Goal: Feedback & Contribution: Contribute content

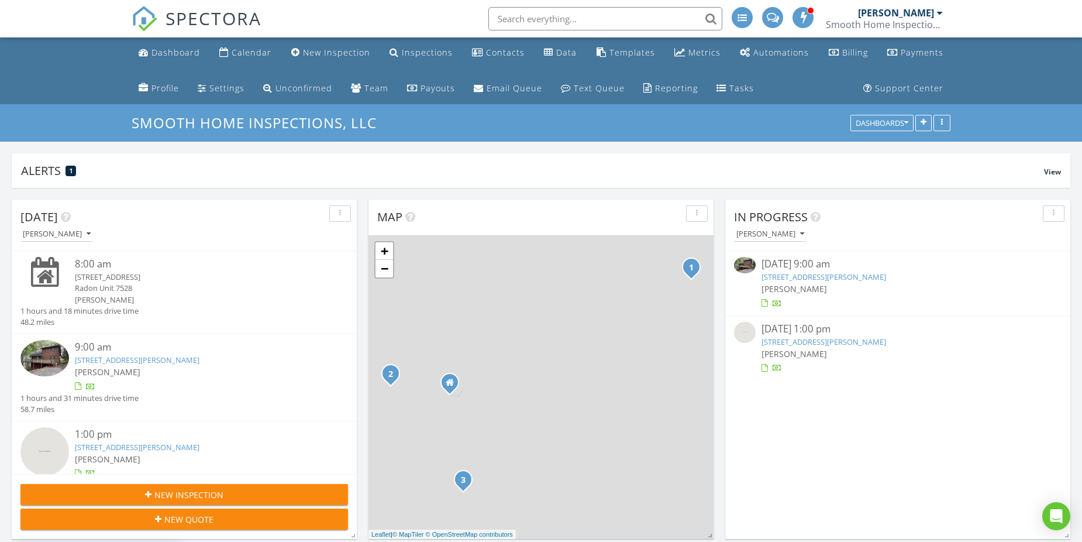
scroll to position [1346, 1100]
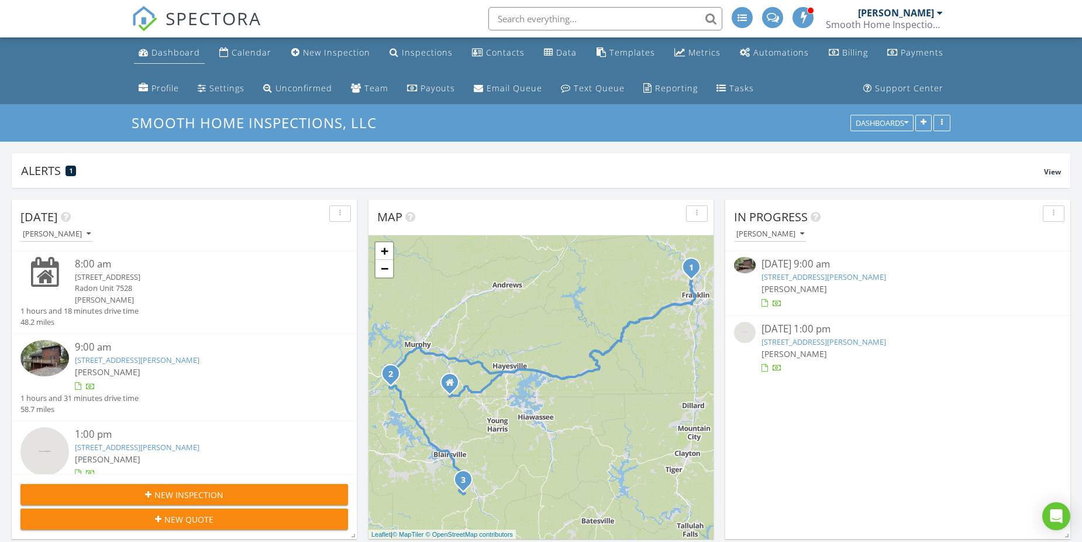
click at [184, 56] on div "Dashboard" at bounding box center [175, 52] width 49 height 11
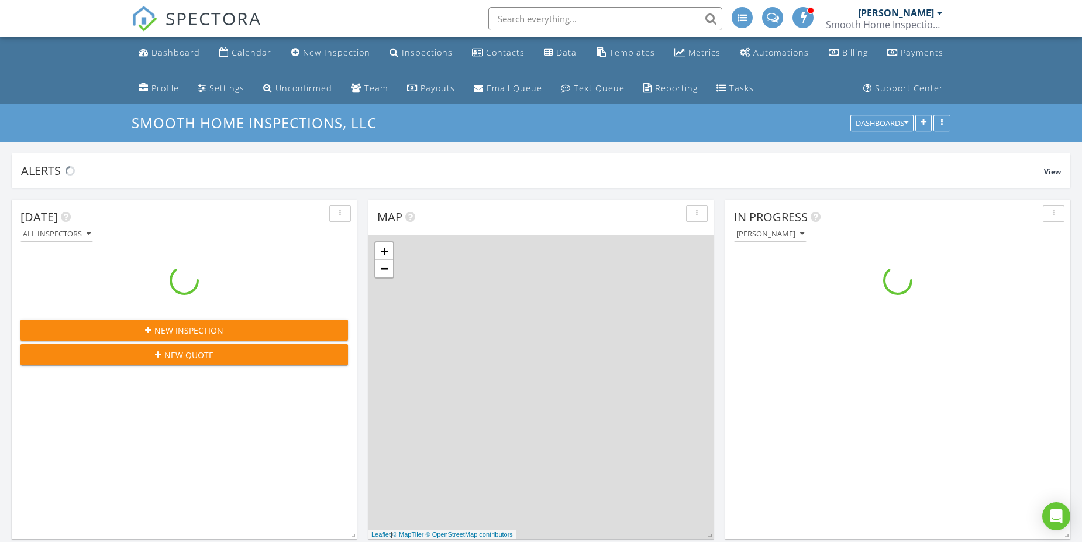
scroll to position [1346, 1100]
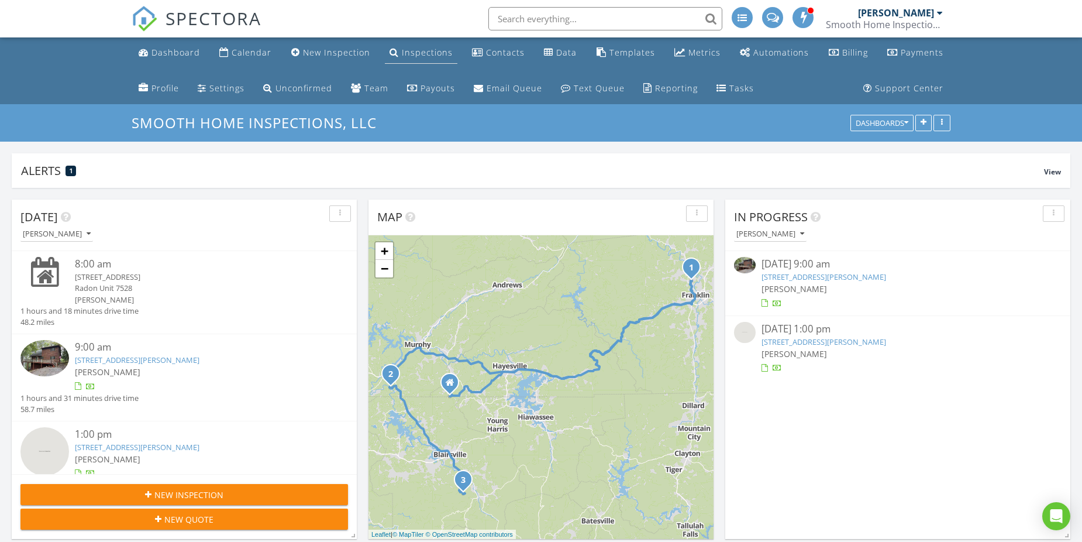
click at [410, 50] on div "Inspections" at bounding box center [427, 52] width 51 height 11
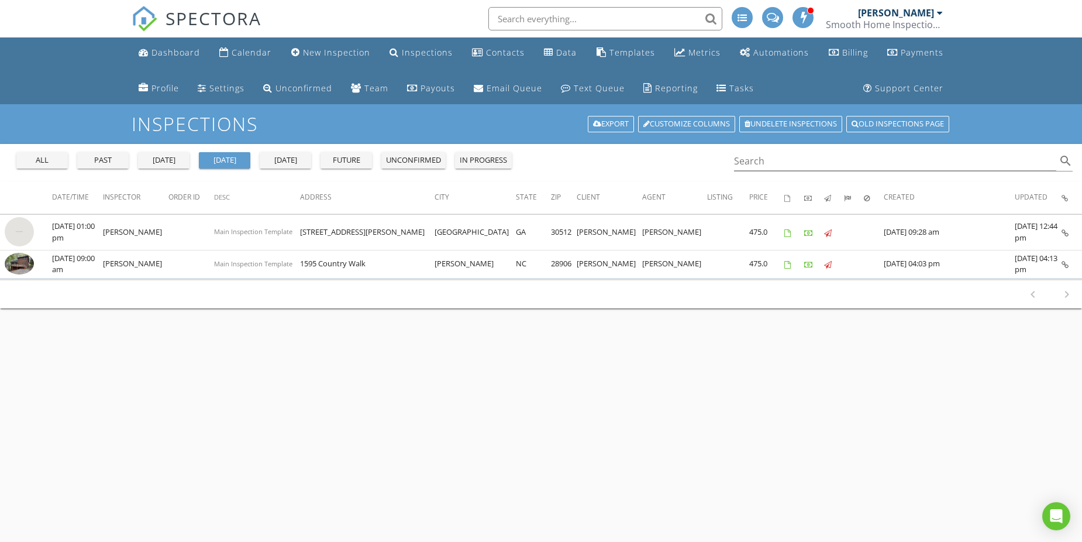
click at [51, 158] on div "all" at bounding box center [42, 160] width 42 height 12
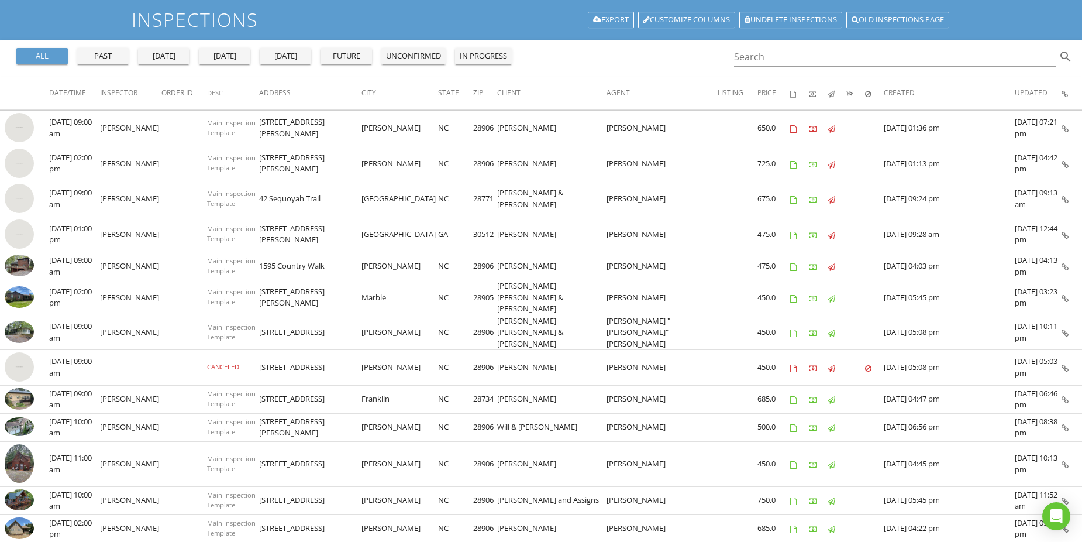
scroll to position [175, 0]
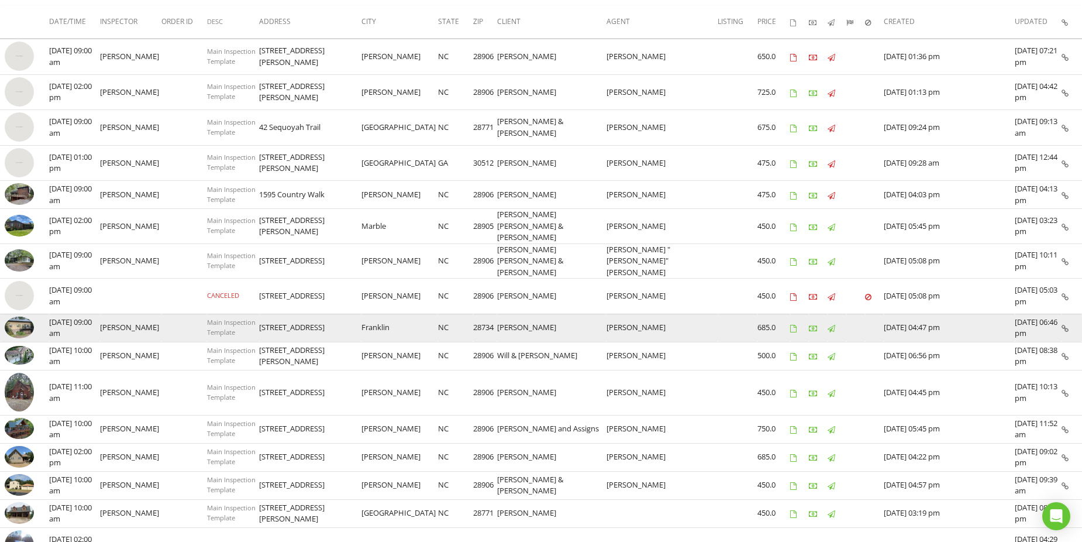
click at [17, 316] on img at bounding box center [19, 327] width 29 height 22
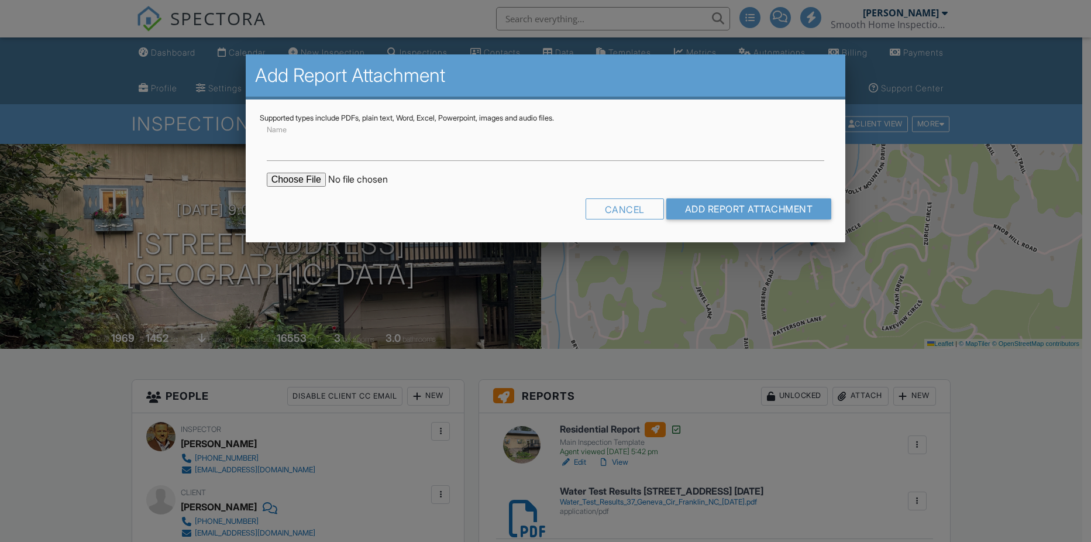
click at [314, 176] on input "file" at bounding box center [366, 180] width 199 height 14
type input "C:\fakepath\Radon Test Results_37 Geneva Cir_Franklin NC 28734 8.27.25.pdf"
click at [687, 209] on input "Add Report Attachment" at bounding box center [749, 208] width 166 height 21
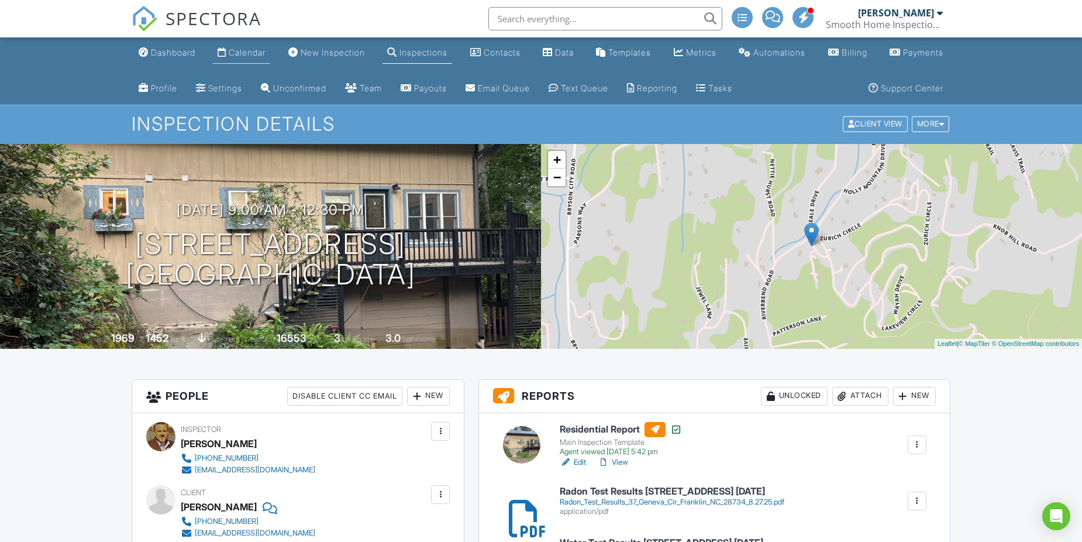
click at [240, 51] on div "Calendar" at bounding box center [247, 52] width 37 height 10
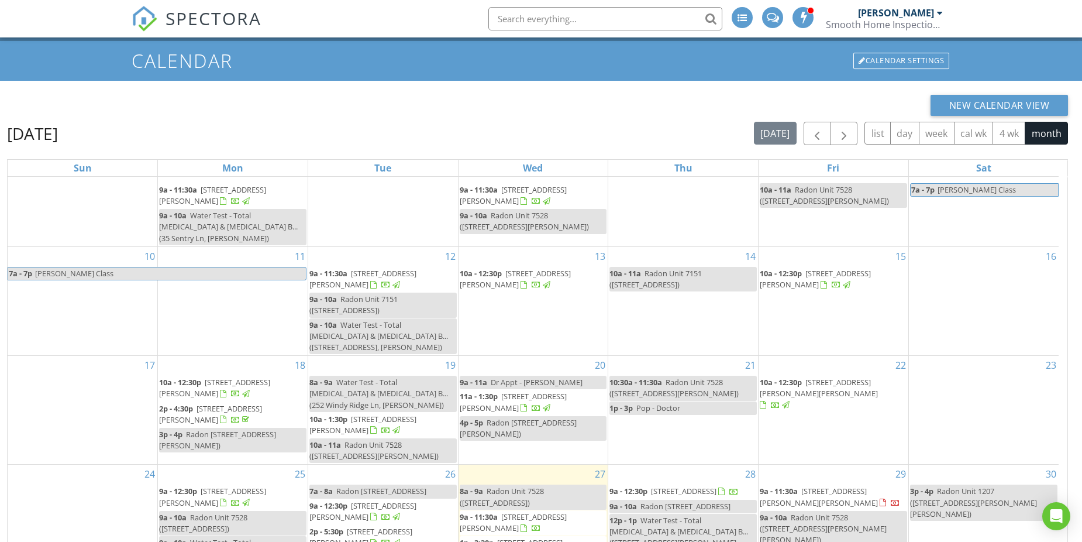
scroll to position [192, 0]
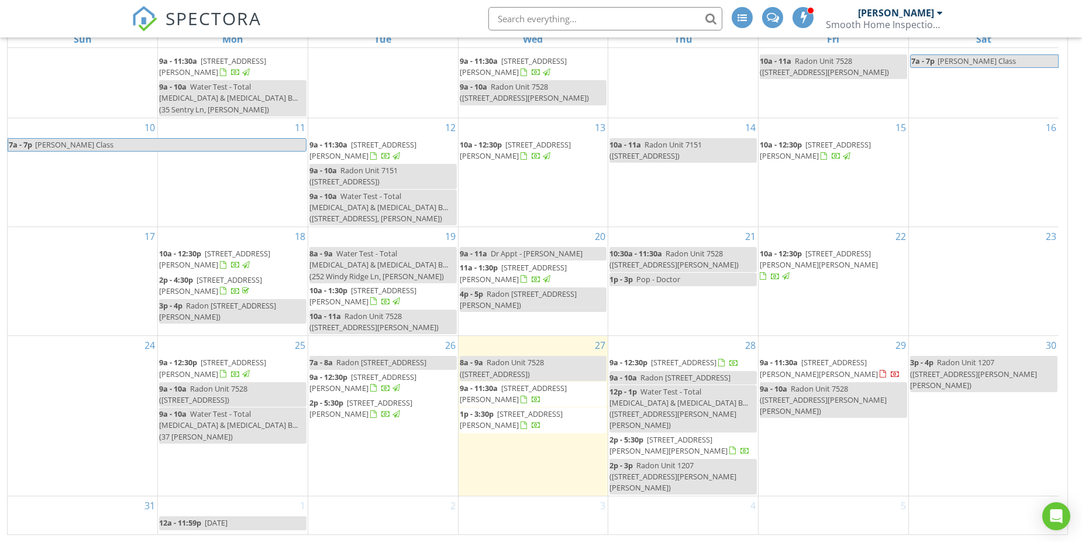
click at [784, 371] on span "[STREET_ADDRESS][PERSON_NAME][PERSON_NAME]" at bounding box center [819, 368] width 118 height 22
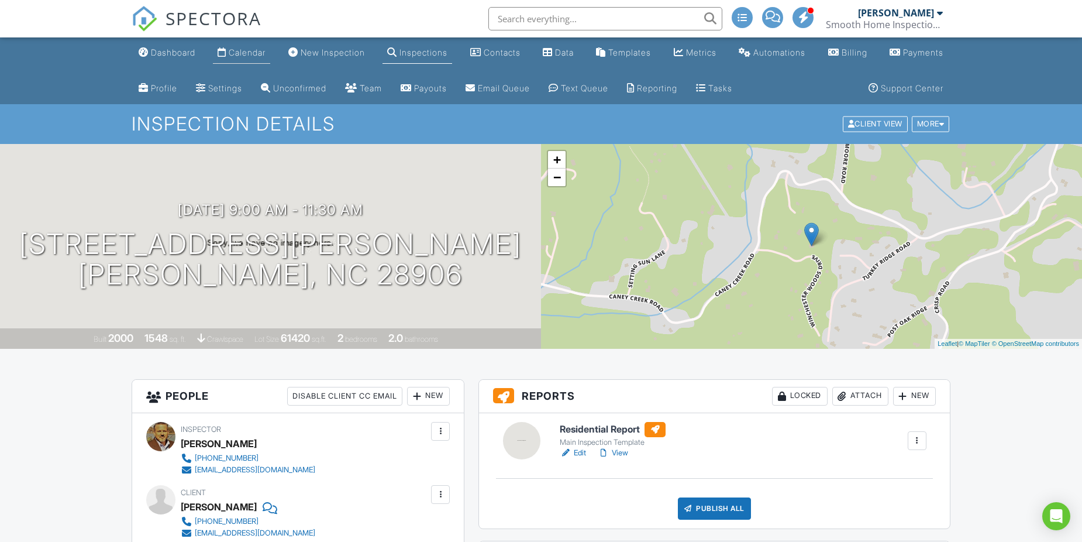
click at [251, 54] on div "Calendar" at bounding box center [247, 52] width 37 height 10
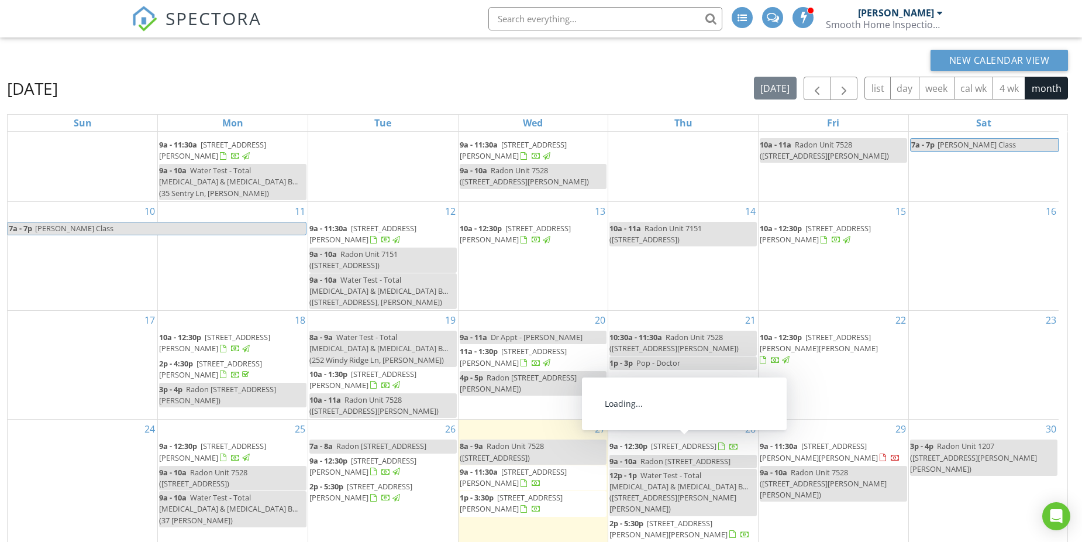
scroll to position [192, 0]
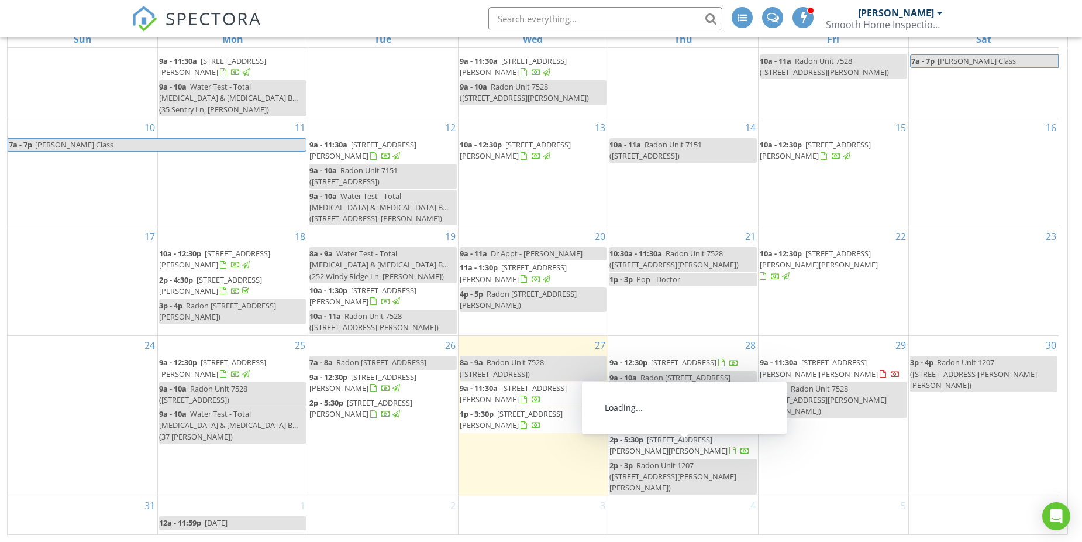
click at [639, 416] on div "12p - 1p Water Test - Total Coliform Bacteria & E.coli B... (145 Winchester Woo…" at bounding box center [682, 408] width 147 height 45
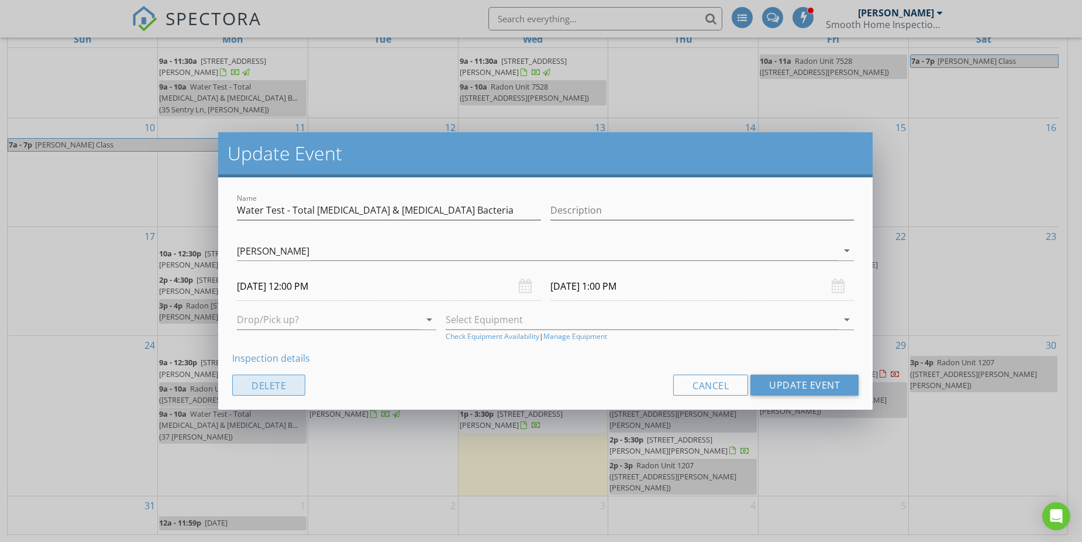
click at [278, 384] on button "Delete" at bounding box center [268, 384] width 73 height 21
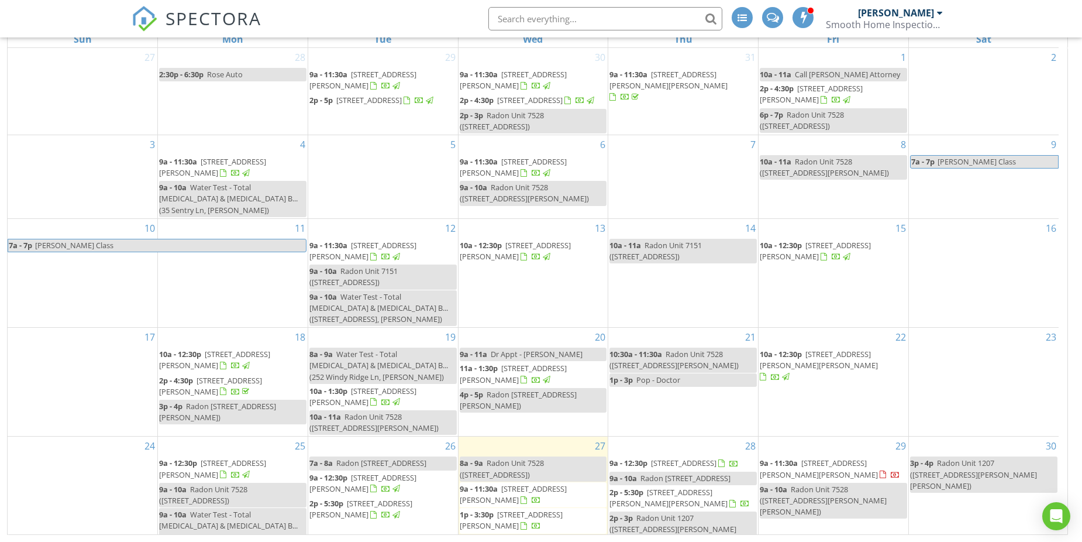
scroll to position [75, 0]
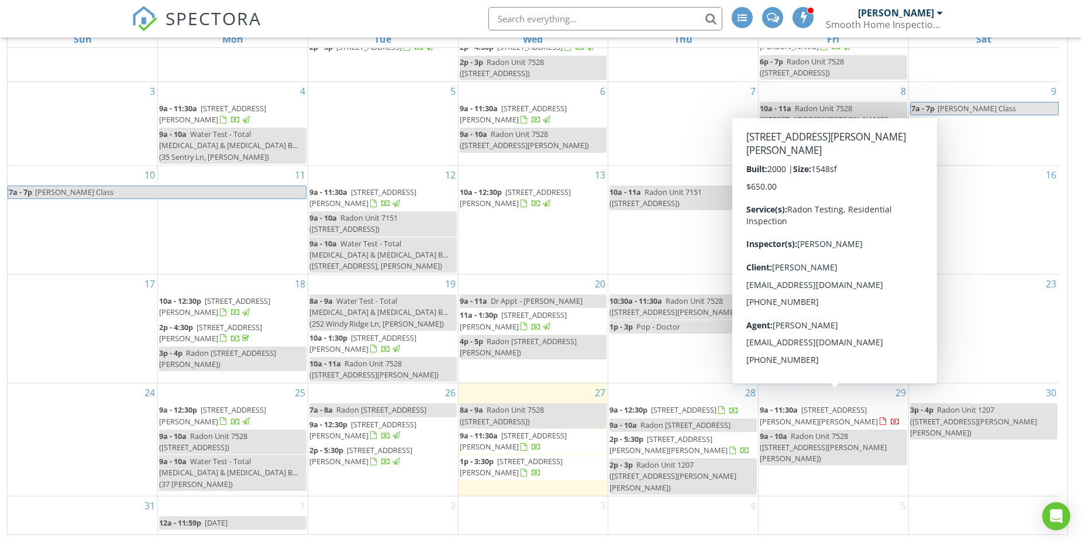
click at [789, 404] on span "145 Winchester Woods Dr, Murphy 28906" at bounding box center [819, 415] width 118 height 22
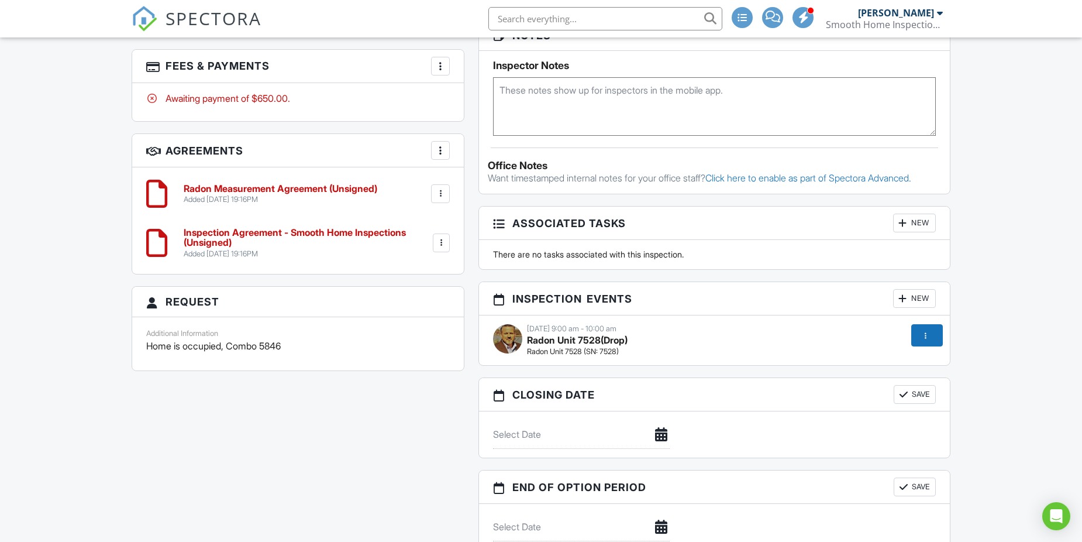
click at [905, 298] on div at bounding box center [903, 298] width 12 height 12
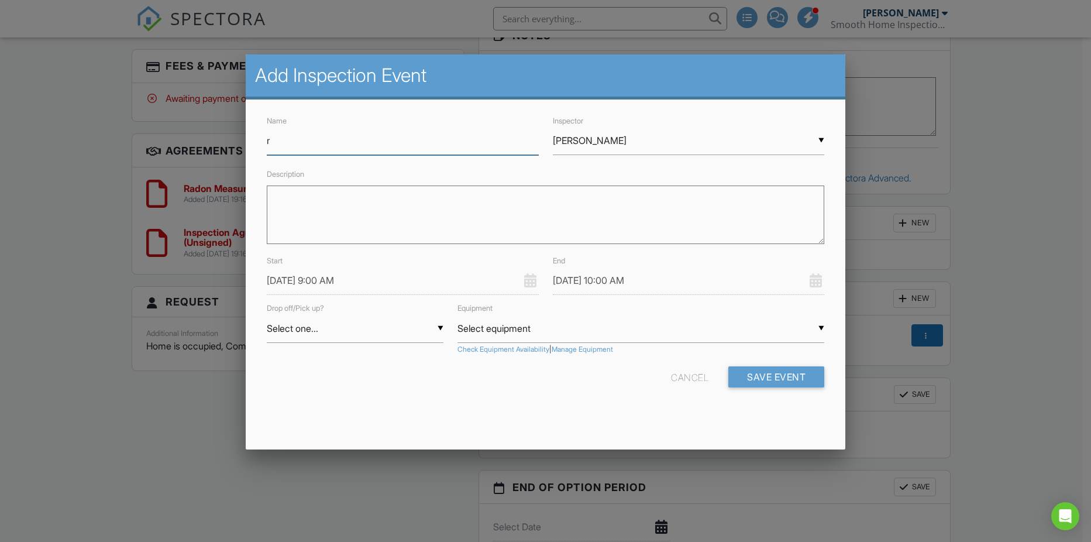
type input "Radon Unit 7528"
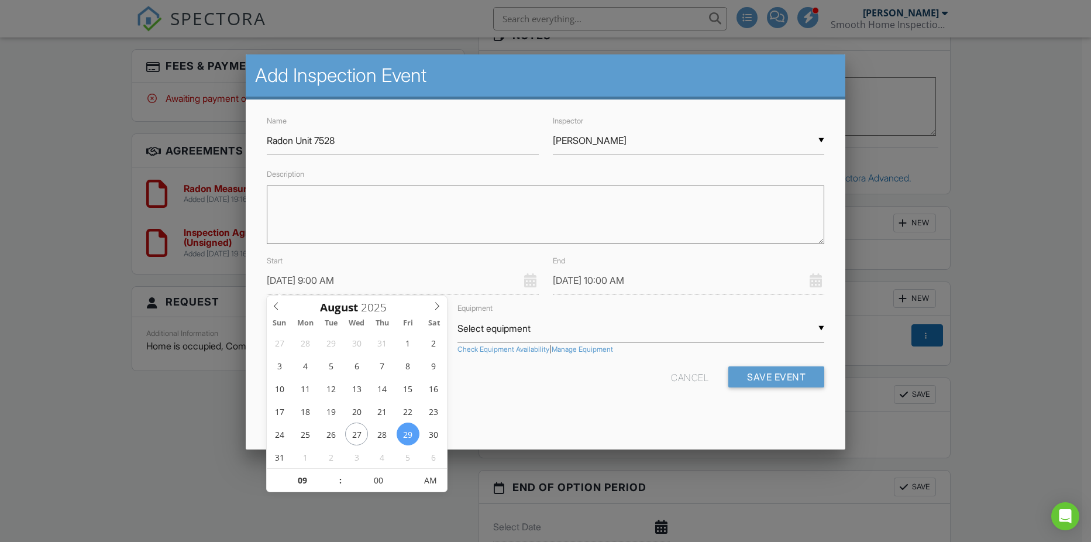
click at [310, 283] on input "[DATE] 9:00 AM" at bounding box center [403, 280] width 272 height 29
type input "08/31/2025 9:00 AM"
type input "08/31/2025 10:00 AM"
type input "10"
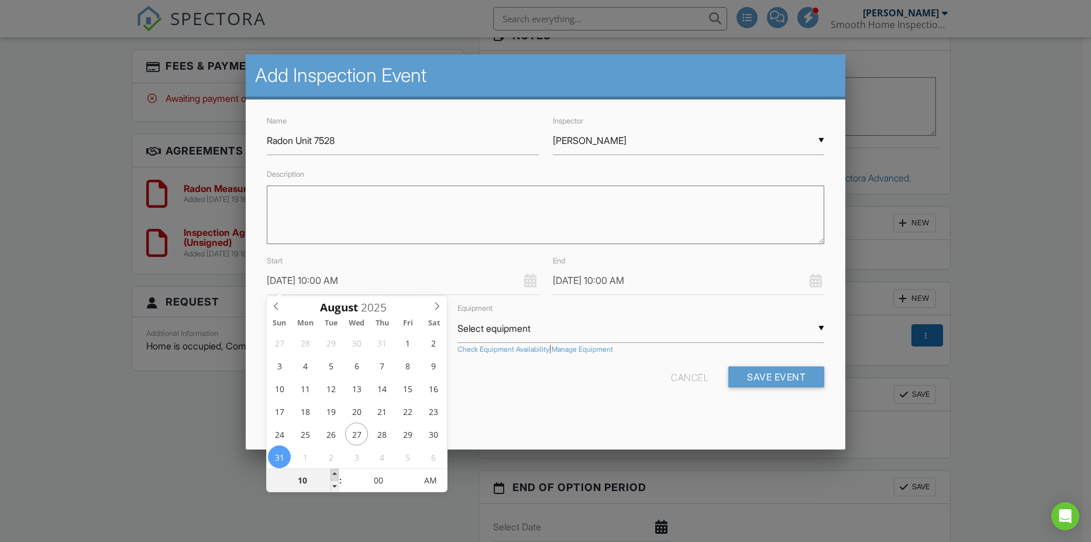
click at [335, 476] on span at bounding box center [334, 475] width 8 height 12
type input "08/31/2025 11:00 AM"
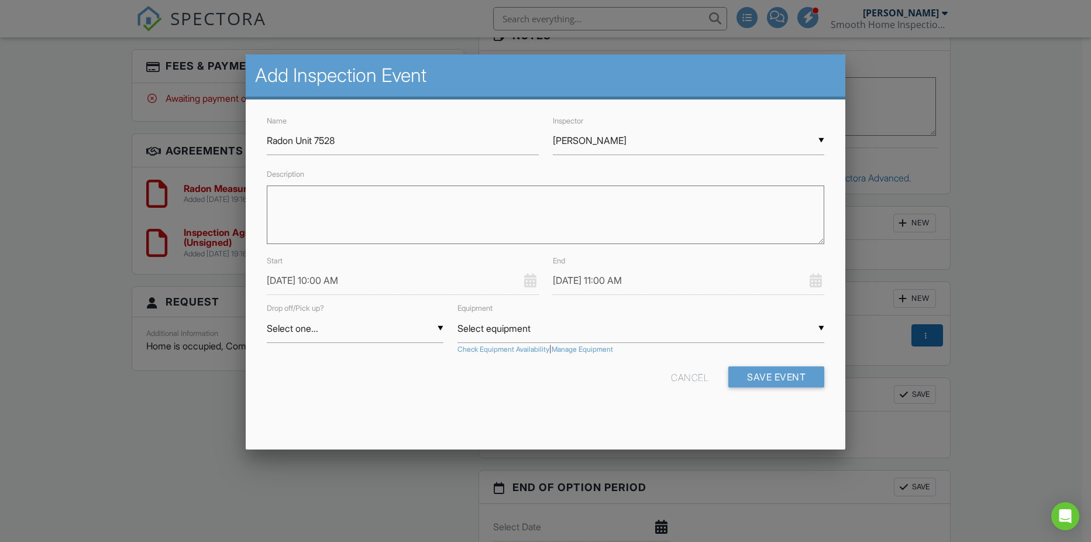
click at [505, 401] on div "Name Radon Unit 7528 Inspector ▼ Eric Burns Eric Burns Eric Burns Description S…" at bounding box center [546, 260] width 600 height 322
click at [440, 330] on div "▼ Select one... Select one... Drop Pickup Select one... Drop Pickup" at bounding box center [355, 328] width 177 height 29
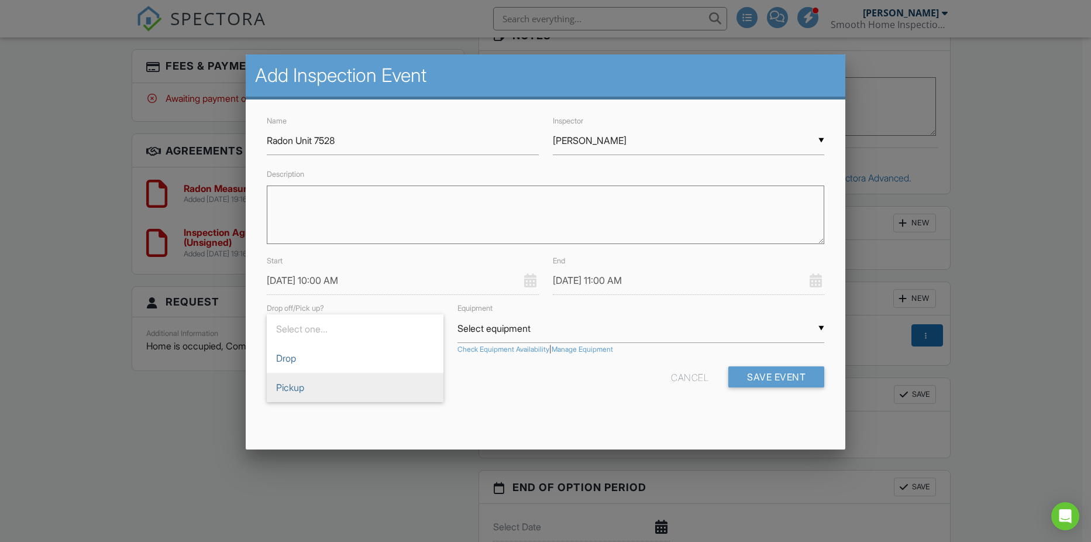
click at [361, 388] on span "Pickup" at bounding box center [355, 387] width 177 height 29
type input "Pickup"
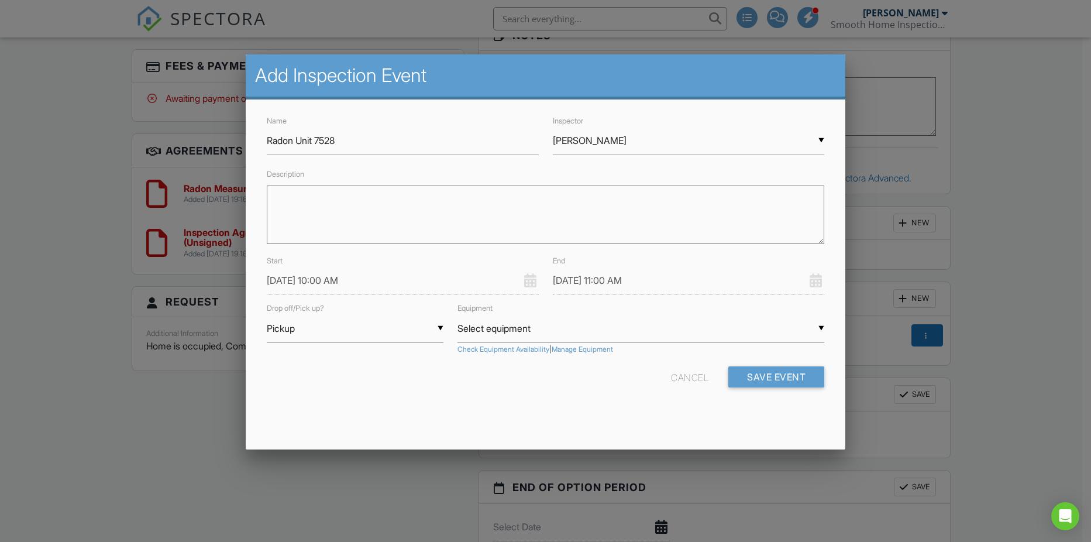
click at [473, 331] on div "▼ Select equipment Select equipment Radon Unit 1207 (S/N: 1207) [NEEDS CALIBRAT…" at bounding box center [640, 328] width 367 height 29
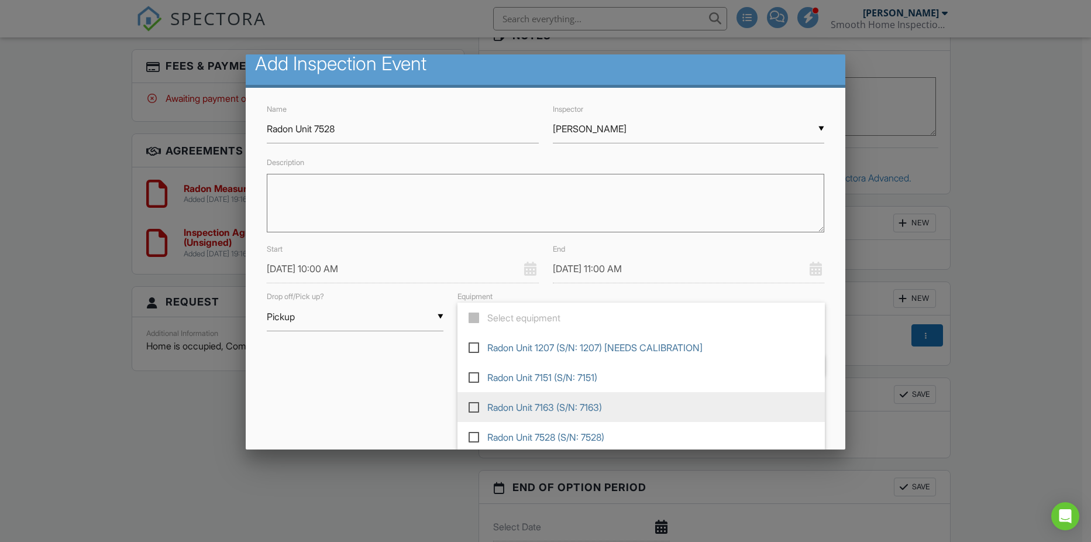
scroll to position [14, 0]
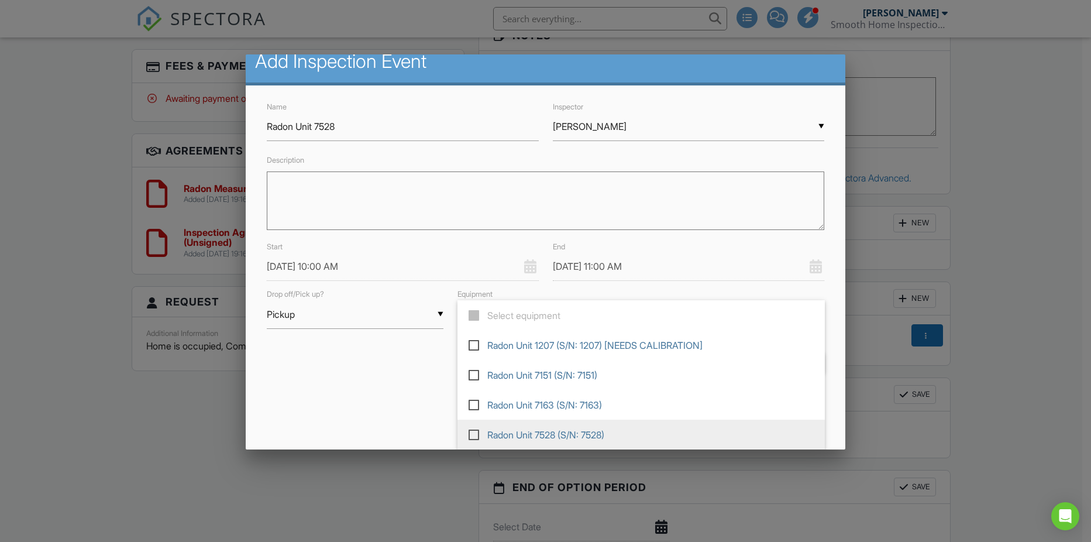
click at [469, 433] on label at bounding box center [479, 433] width 20 height 11
type input "Radon Unit 7528 (S/N: 7528)"
checkbox input "true"
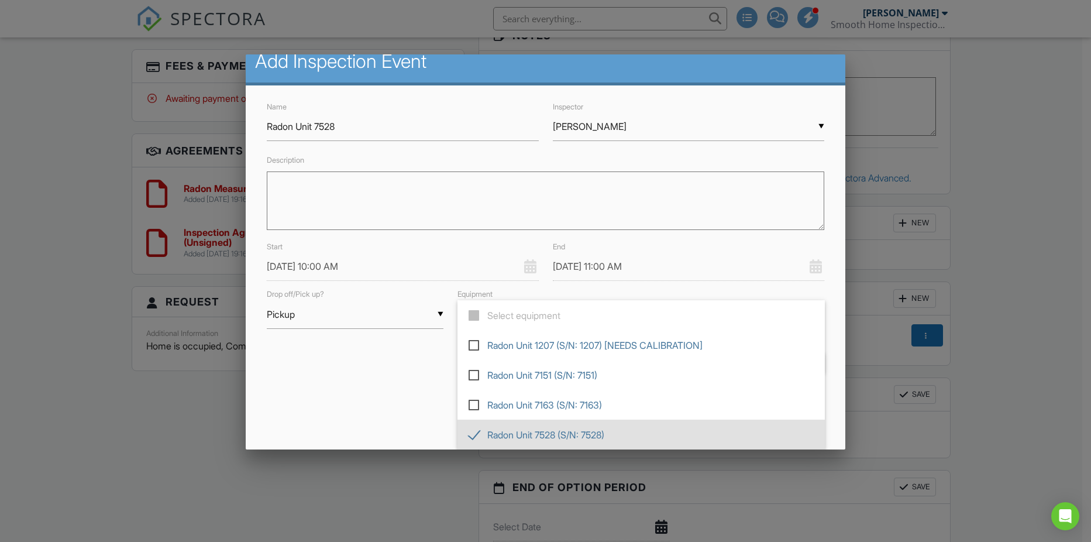
click at [416, 416] on div "Add Inspection Event Name Radon Unit 7528 Inspector ▼ Eric Burns Eric Burns Eri…" at bounding box center [546, 251] width 600 height 395
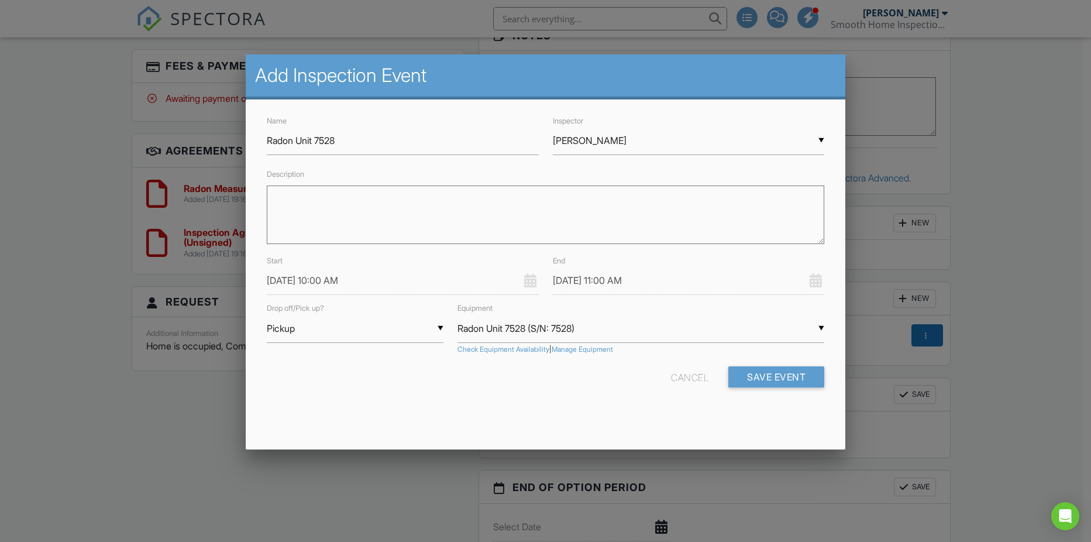
scroll to position [0, 0]
click at [765, 378] on button "Save Event" at bounding box center [776, 376] width 96 height 21
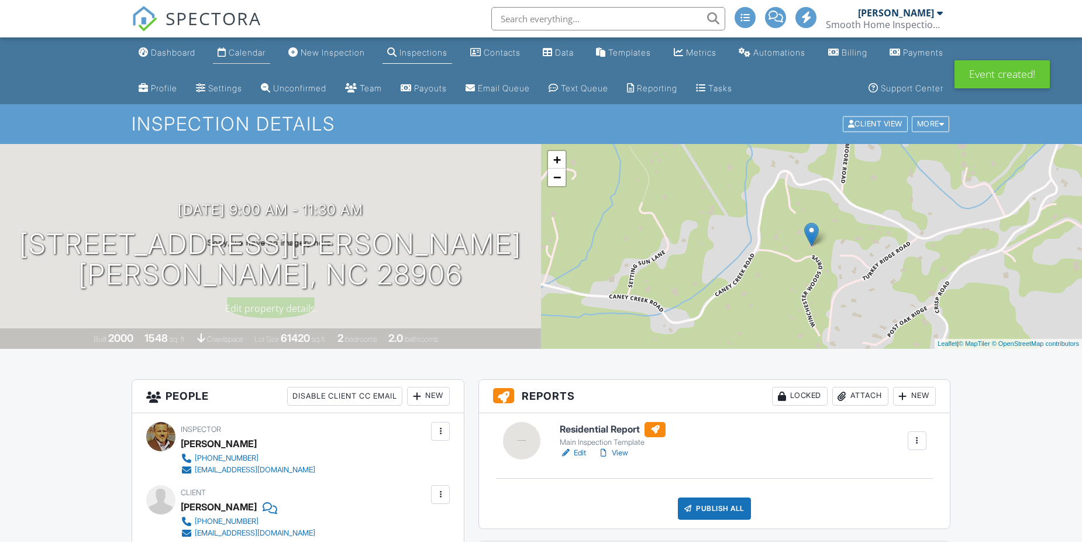
click at [249, 54] on div "Calendar" at bounding box center [247, 52] width 37 height 10
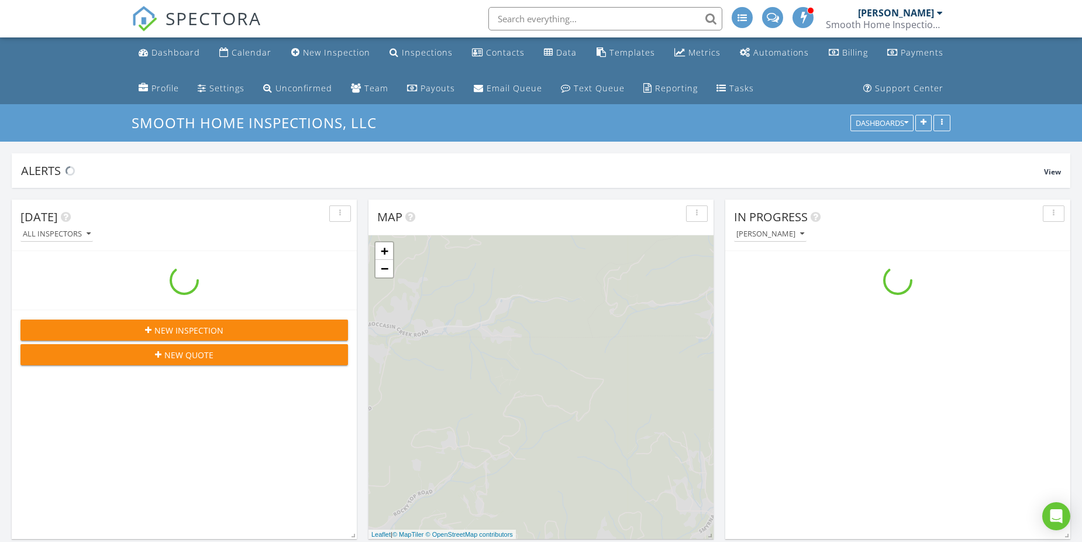
scroll to position [1346, 1100]
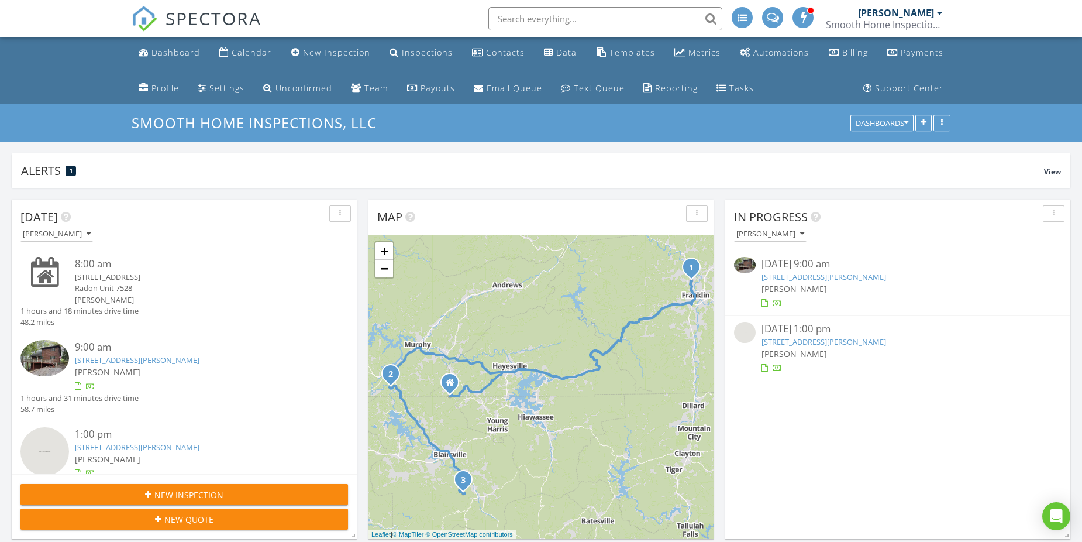
click at [157, 359] on link "1595 Country Walk, Murphy, NC 28906" at bounding box center [137, 359] width 125 height 11
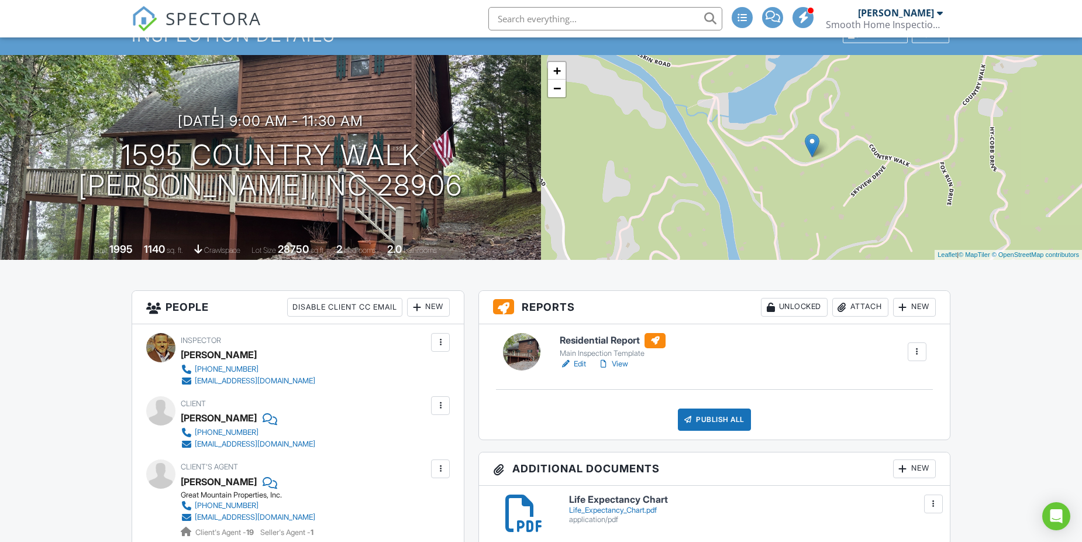
scroll to position [117, 0]
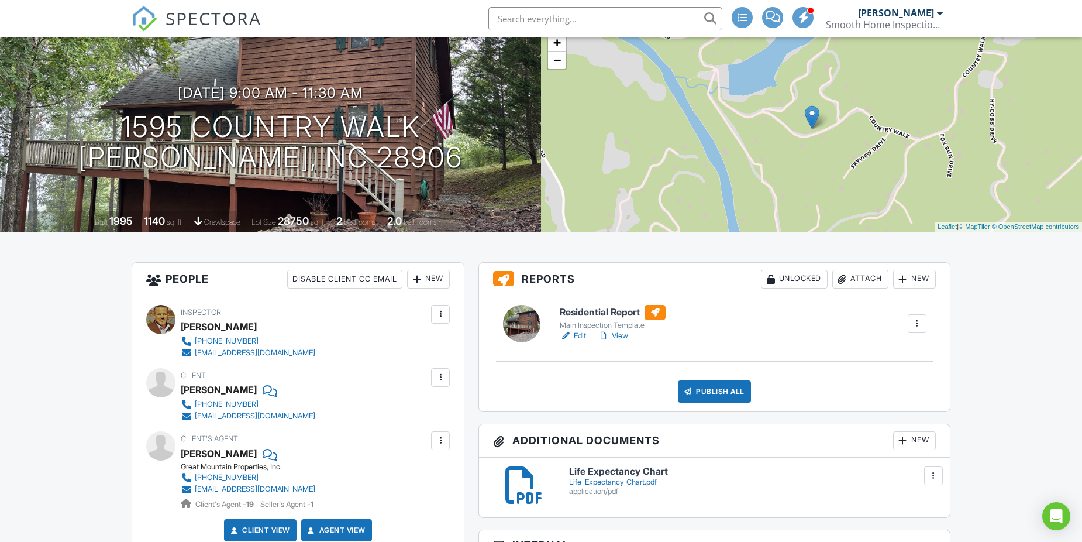
click at [582, 336] on link "Edit" at bounding box center [573, 336] width 26 height 12
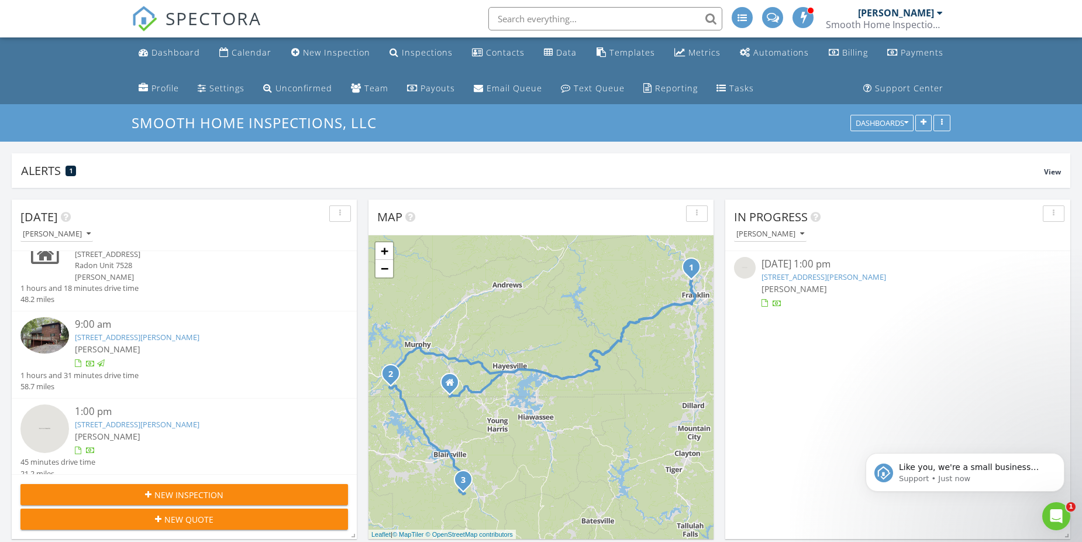
scroll to position [33, 0]
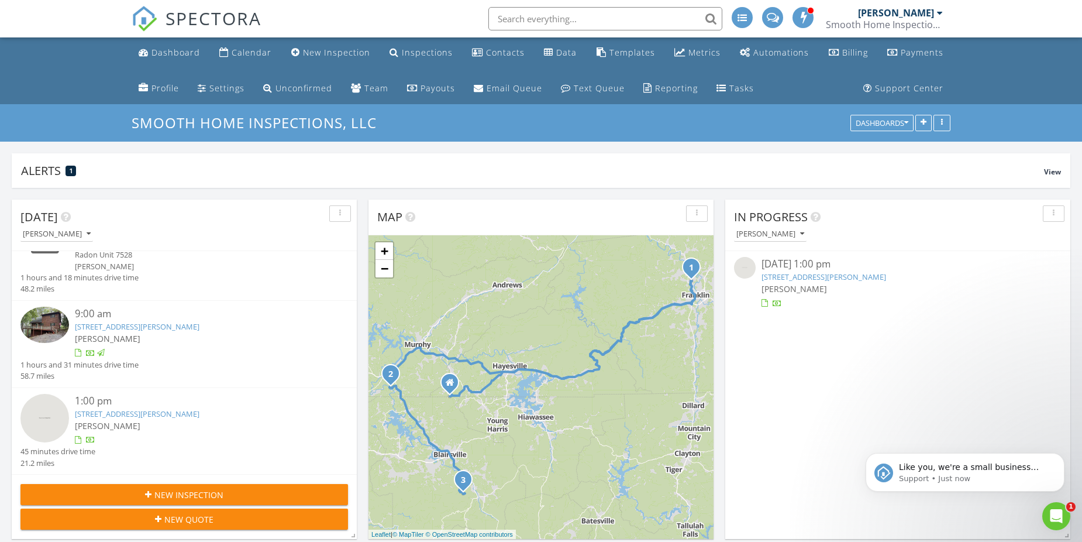
click at [153, 416] on link "531 Wilson Mountain Rd, Blairsville, GA 30512" at bounding box center [137, 413] width 125 height 11
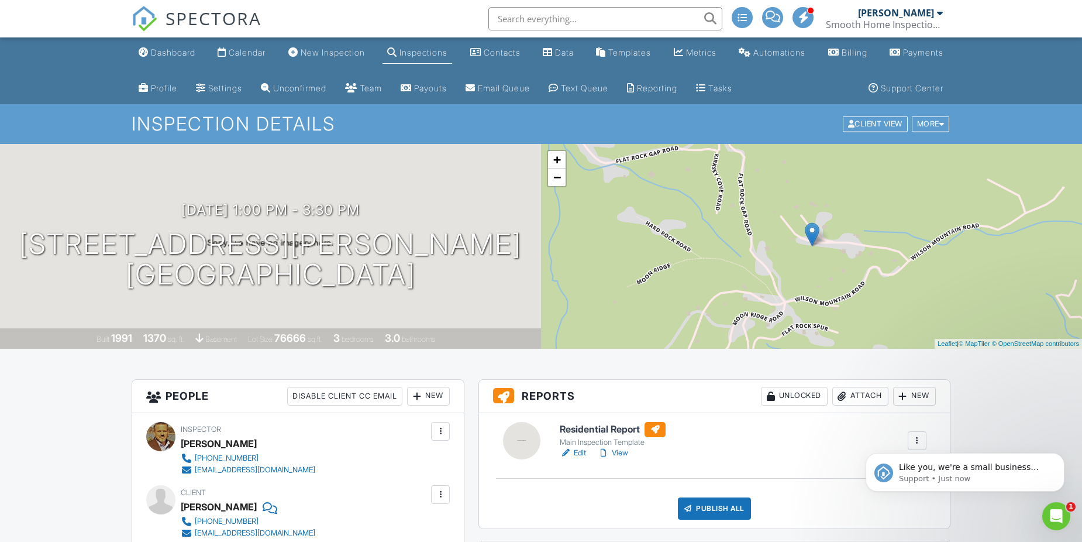
click at [581, 452] on link "Edit" at bounding box center [573, 453] width 26 height 12
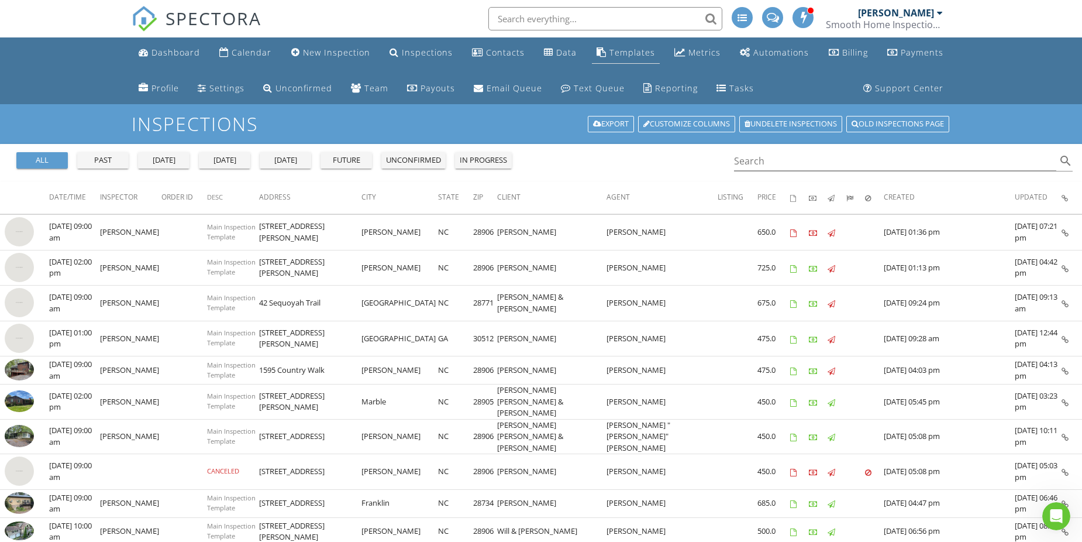
click at [617, 53] on div "Templates" at bounding box center [632, 52] width 46 height 11
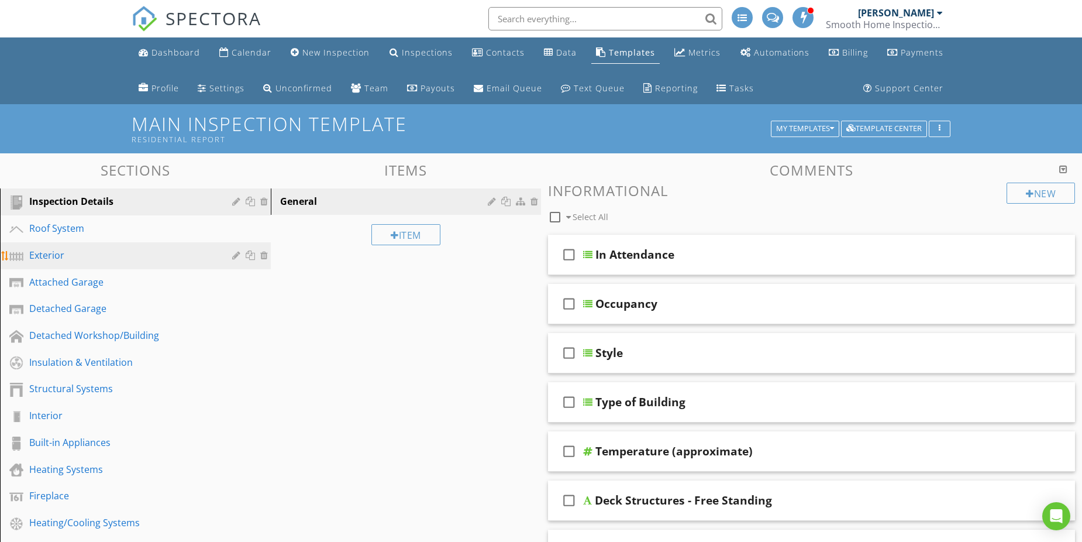
click at [60, 260] on div "Exterior" at bounding box center [122, 255] width 186 height 14
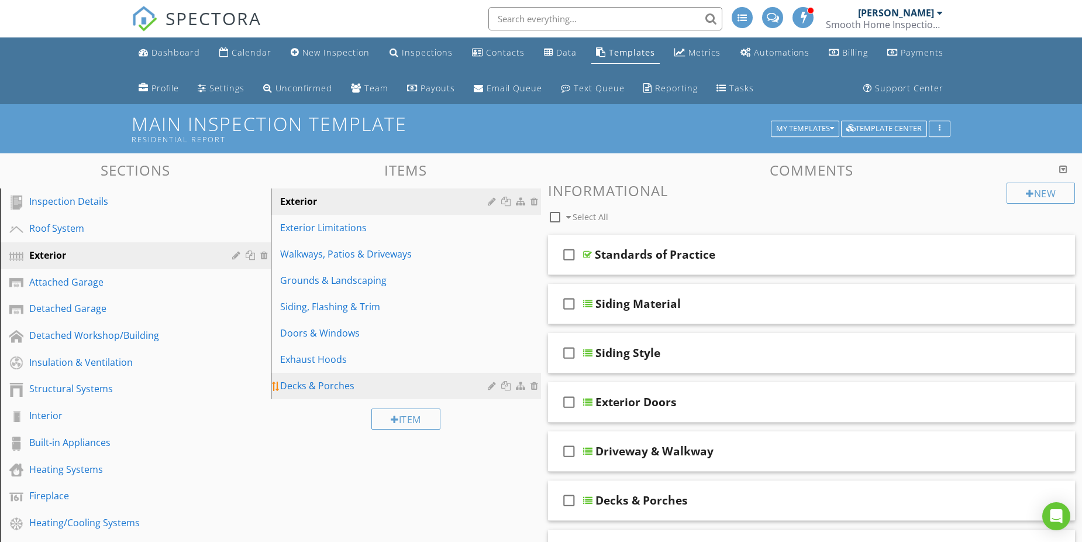
click at [321, 383] on div "Decks & Porches" at bounding box center [386, 385] width 212 height 14
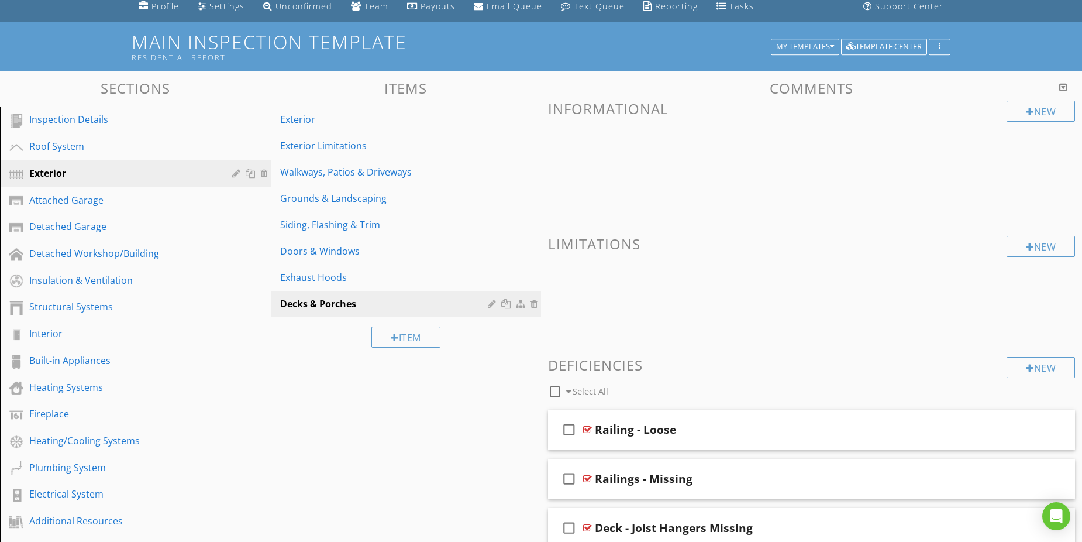
scroll to position [117, 0]
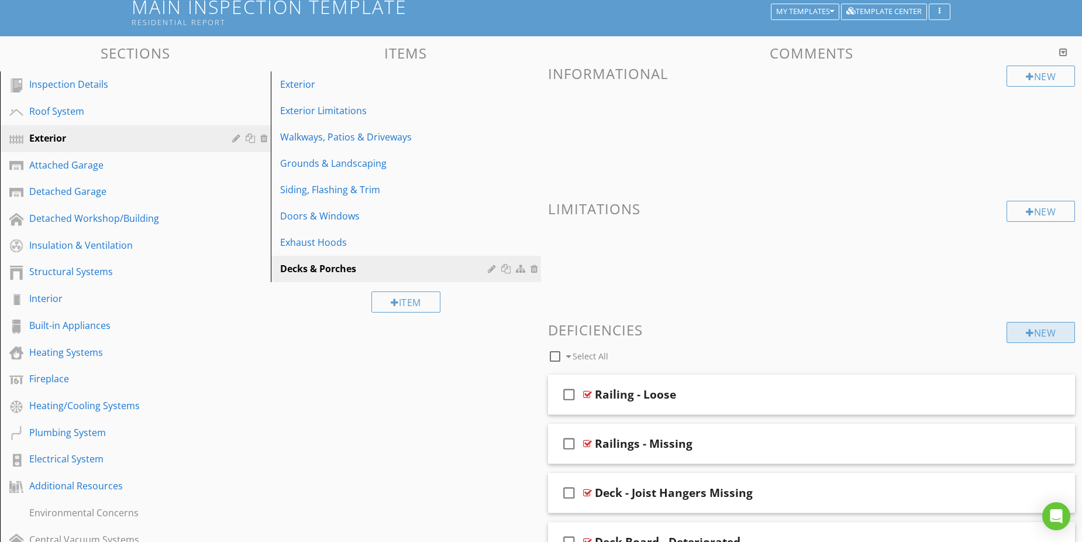
click at [1031, 329] on div "New" at bounding box center [1041, 332] width 68 height 21
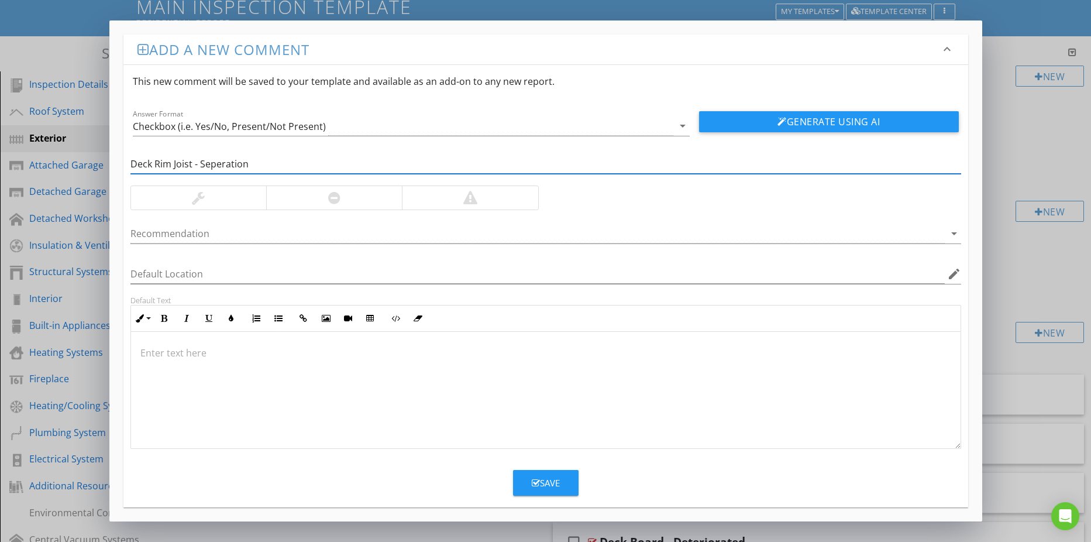
type input "Deck Rim Joist - Seperation"
click at [169, 194] on div at bounding box center [198, 197] width 135 height 23
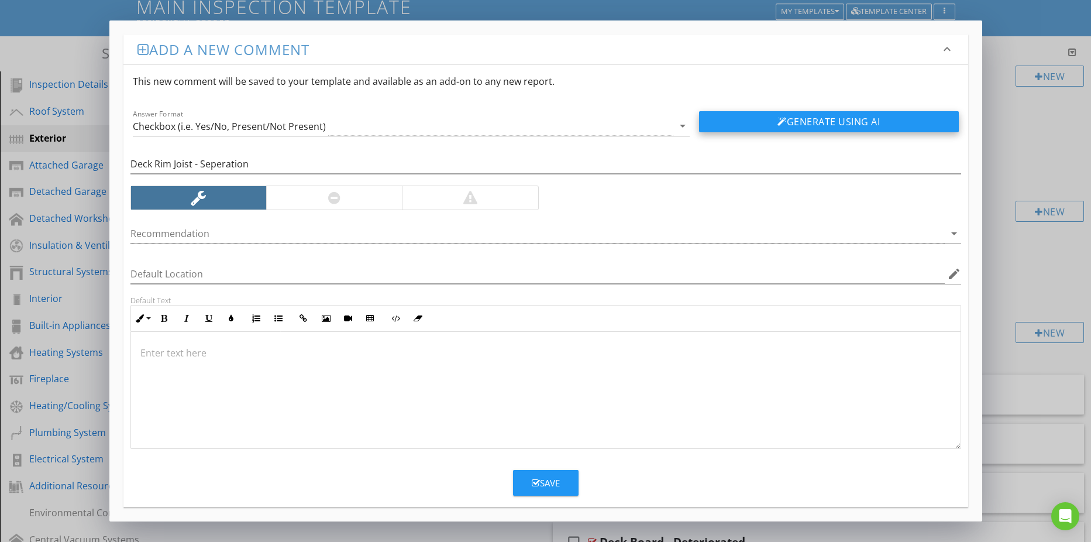
click at [731, 127] on button "Generate Using AI" at bounding box center [829, 121] width 260 height 21
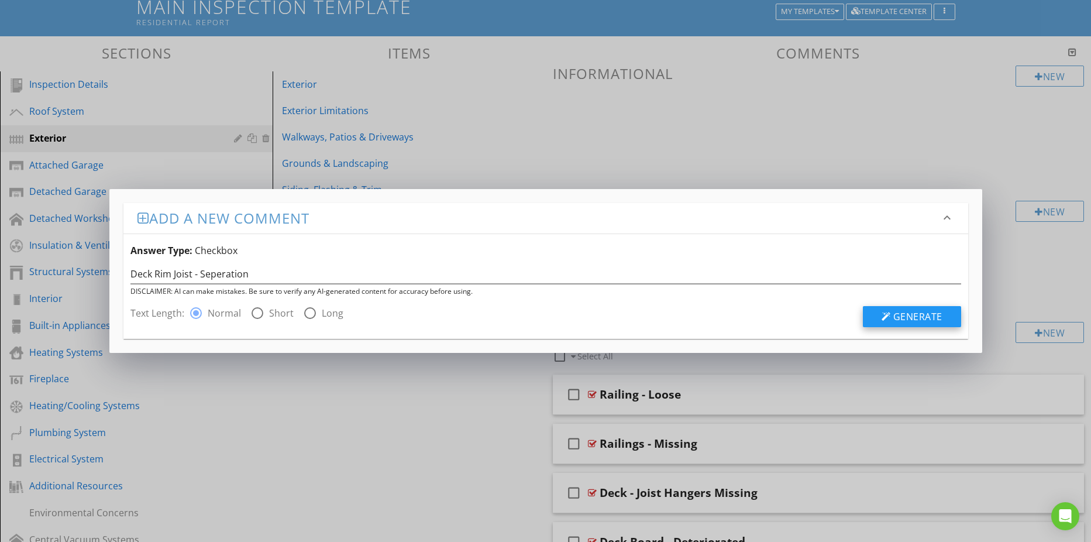
click at [883, 317] on div at bounding box center [885, 316] width 9 height 9
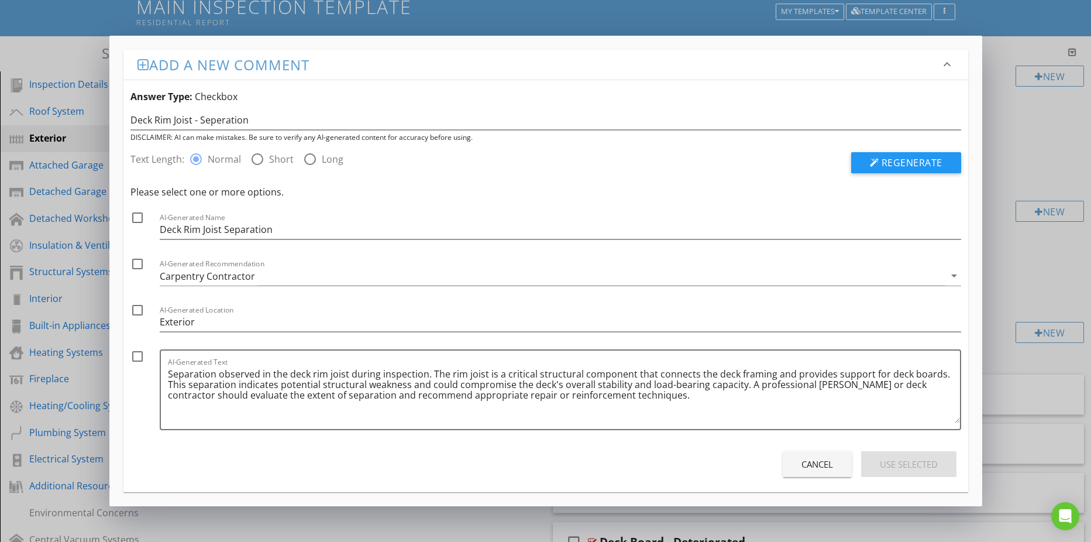
click at [136, 357] on div at bounding box center [138, 356] width 20 height 20
checkbox input "true"
click at [881, 469] on div "Use Selected" at bounding box center [909, 463] width 58 height 13
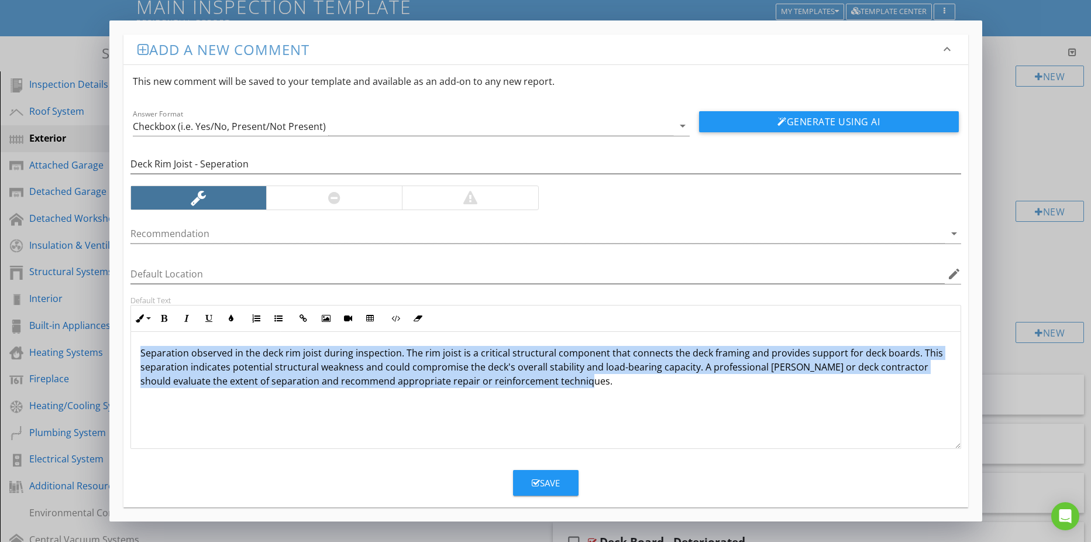
drag, startPoint x: 138, startPoint y: 347, endPoint x: 643, endPoint y: 420, distance: 510.6
click at [643, 421] on div "Separation observed in the deck rim joist during inspection. The rim joist is a…" at bounding box center [545, 390] width 829 height 117
copy p "Separation observed in the deck rim joist during inspection. The rim joist is a…"
click at [542, 482] on div "Save" at bounding box center [546, 482] width 28 height 13
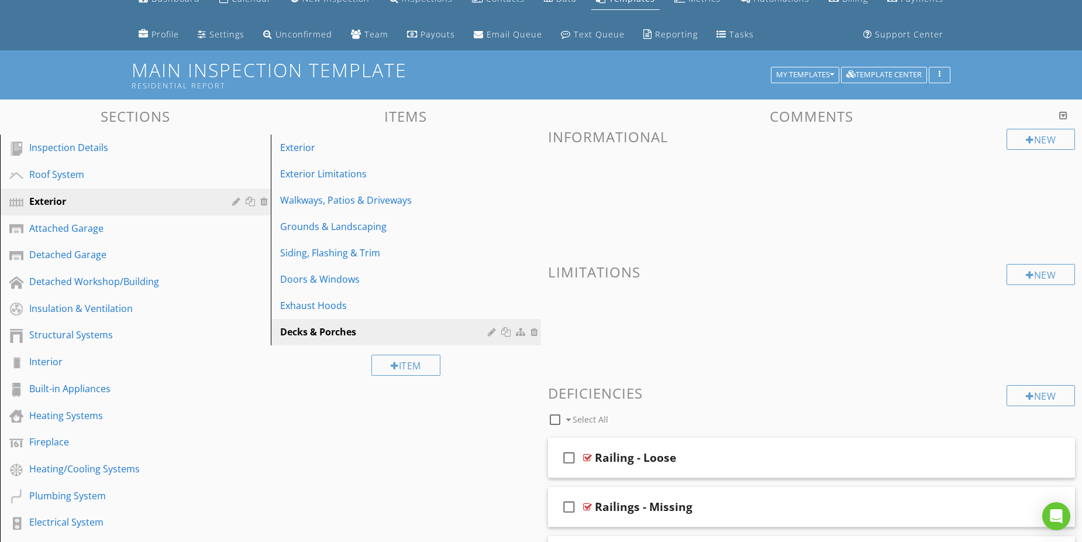
scroll to position [0, 0]
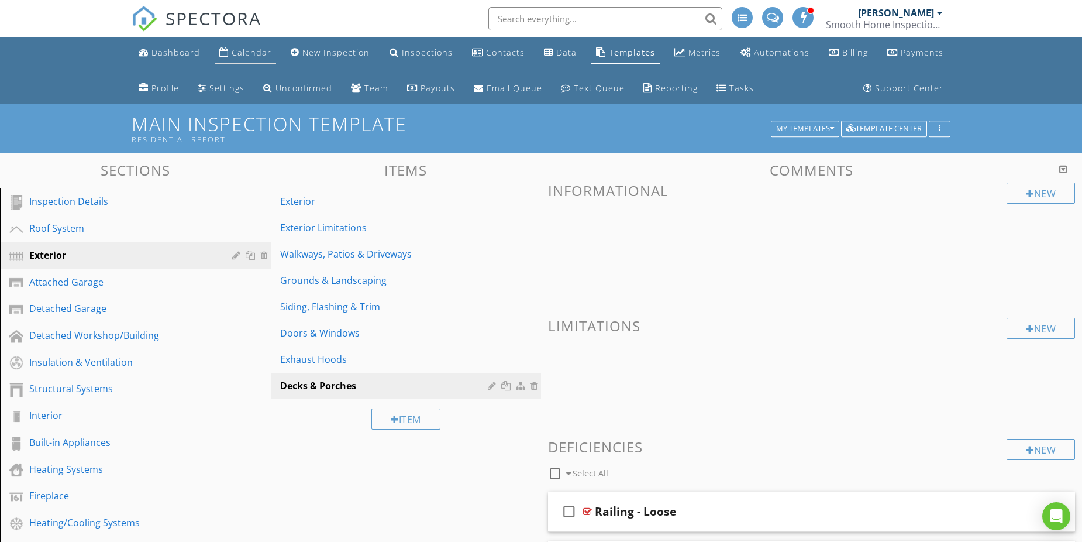
click at [246, 55] on div "Calendar" at bounding box center [252, 52] width 40 height 11
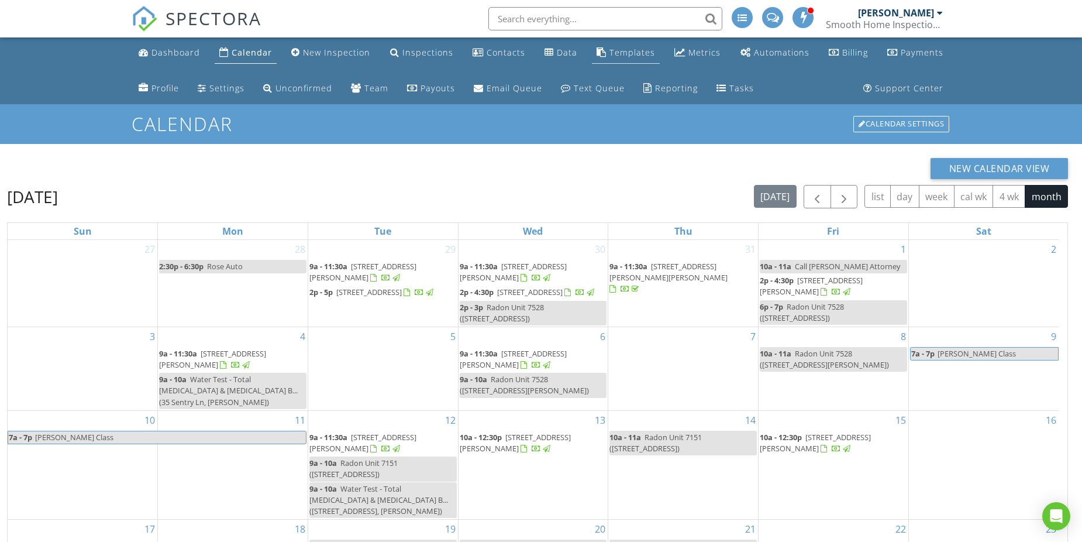
click at [618, 54] on div "Templates" at bounding box center [632, 52] width 46 height 11
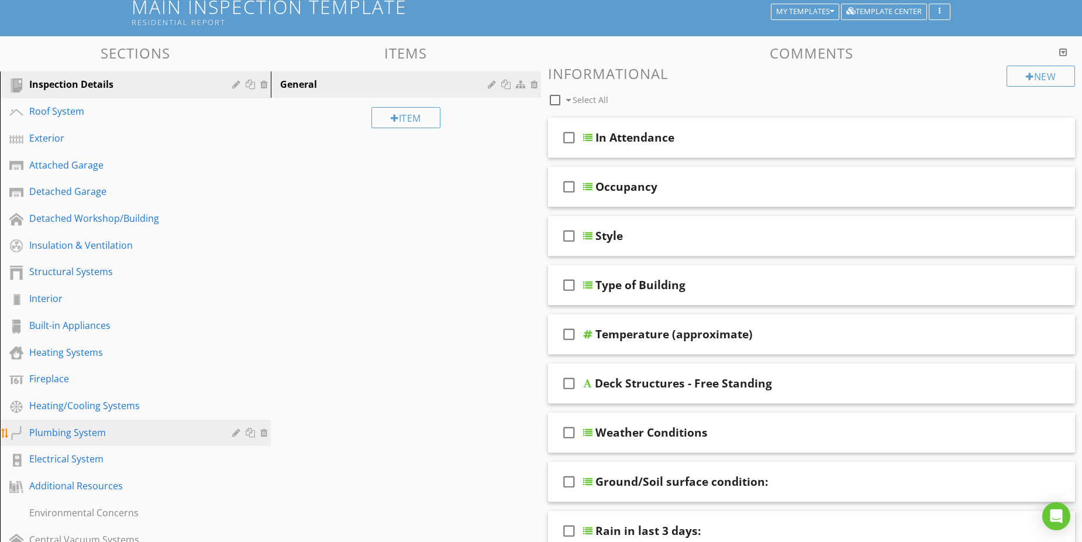
scroll to position [175, 0]
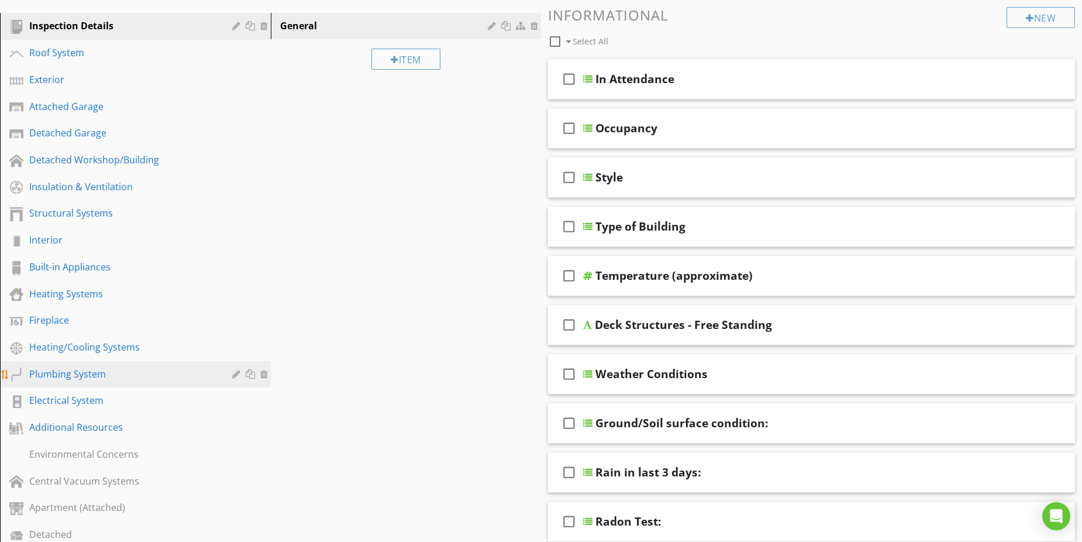
click at [106, 380] on div "Plumbing System" at bounding box center [122, 374] width 186 height 14
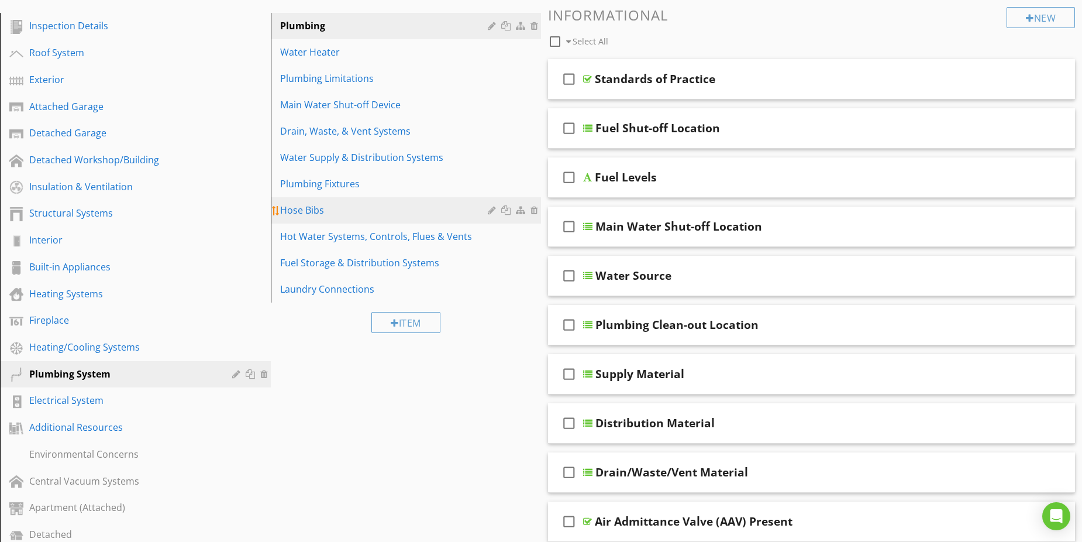
click at [310, 213] on div "Hose Bibs" at bounding box center [386, 210] width 212 height 14
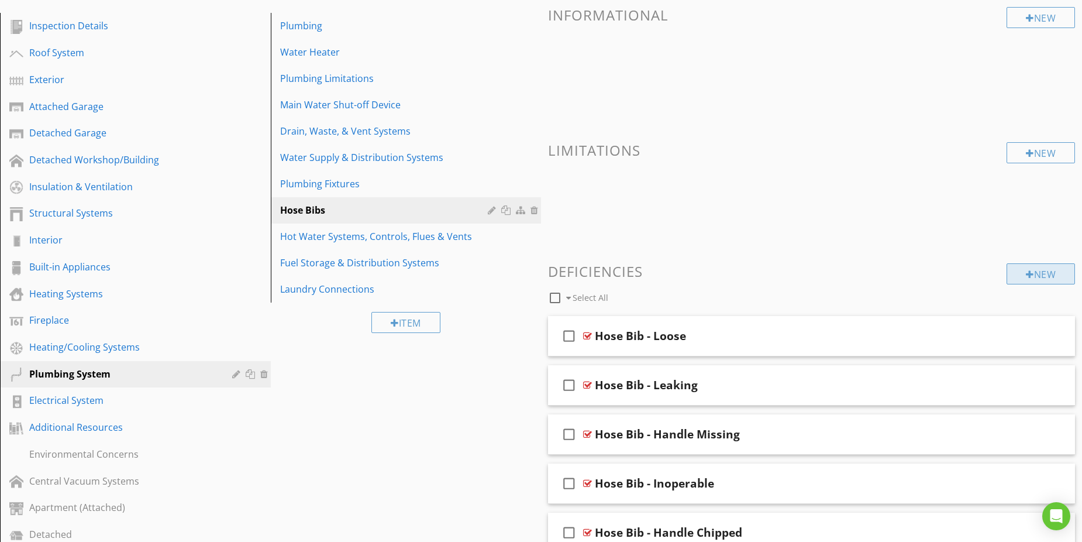
click at [1026, 275] on div at bounding box center [1030, 274] width 8 height 9
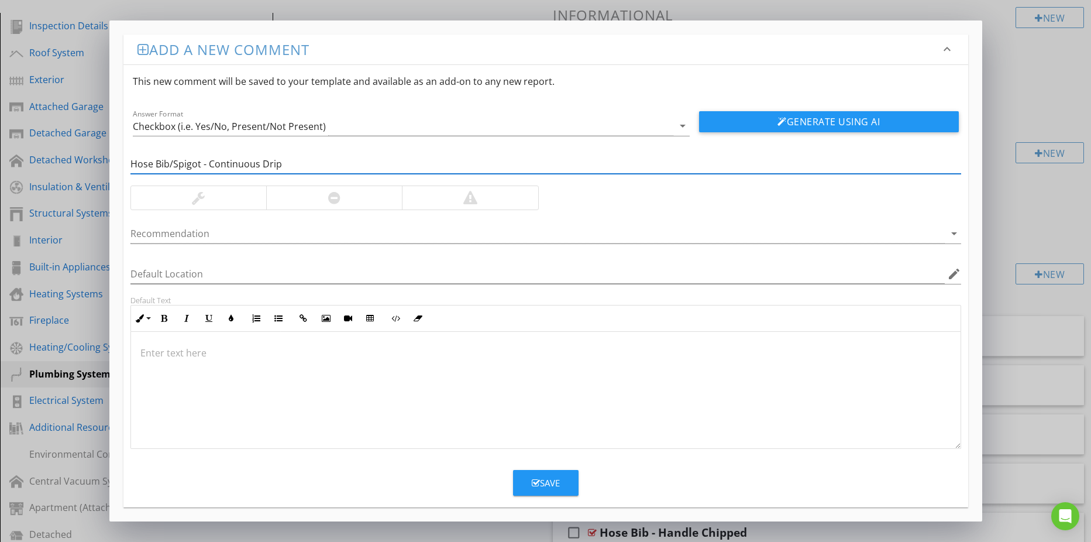
type input "Hose Bib/Spigot - Continuous Drip"
click at [246, 193] on div at bounding box center [198, 197] width 135 height 23
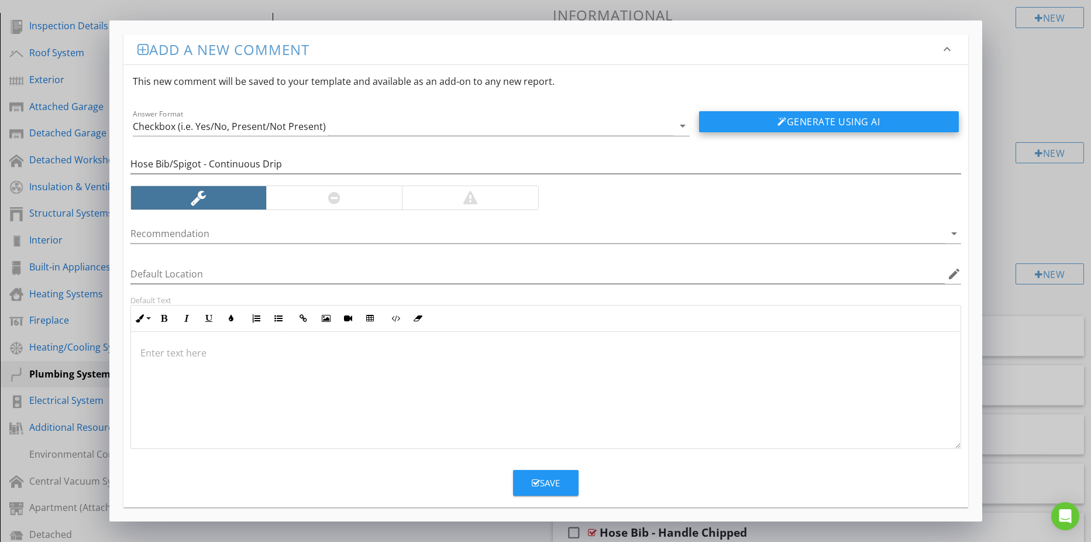
click at [757, 116] on button "Generate Using AI" at bounding box center [829, 121] width 260 height 21
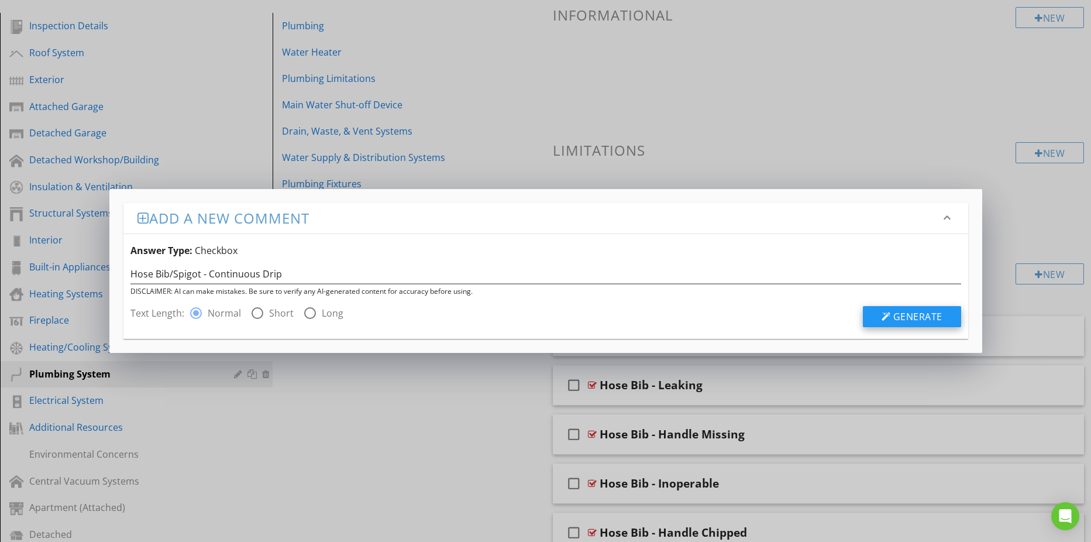
click at [913, 314] on span "Generate" at bounding box center [917, 316] width 49 height 13
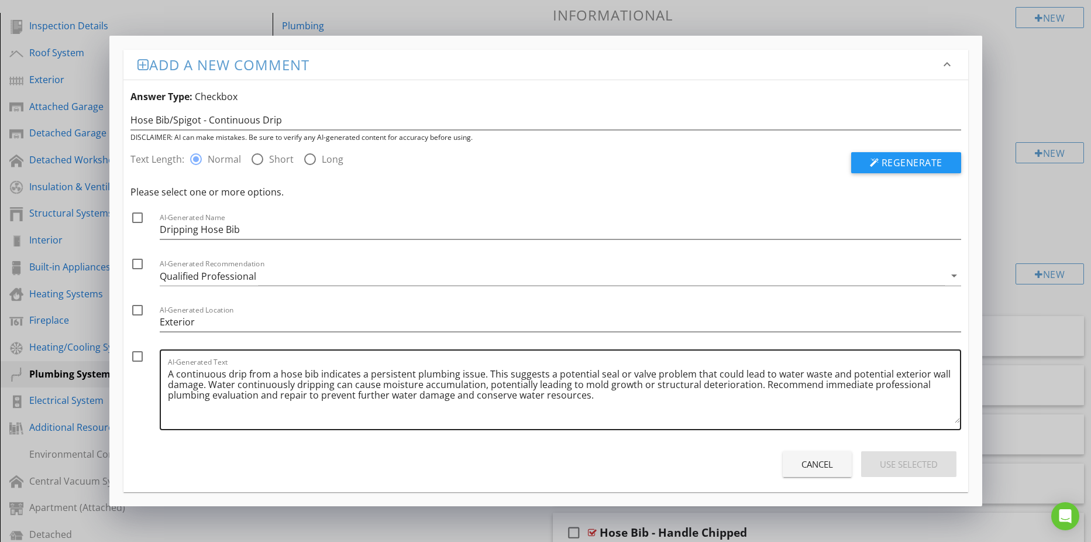
drag, startPoint x: 163, startPoint y: 371, endPoint x: 322, endPoint y: 398, distance: 161.3
click at [559, 414] on div "AI-Generated Text A continuous drip from a hose bib indicates a persistent plum…" at bounding box center [560, 389] width 801 height 81
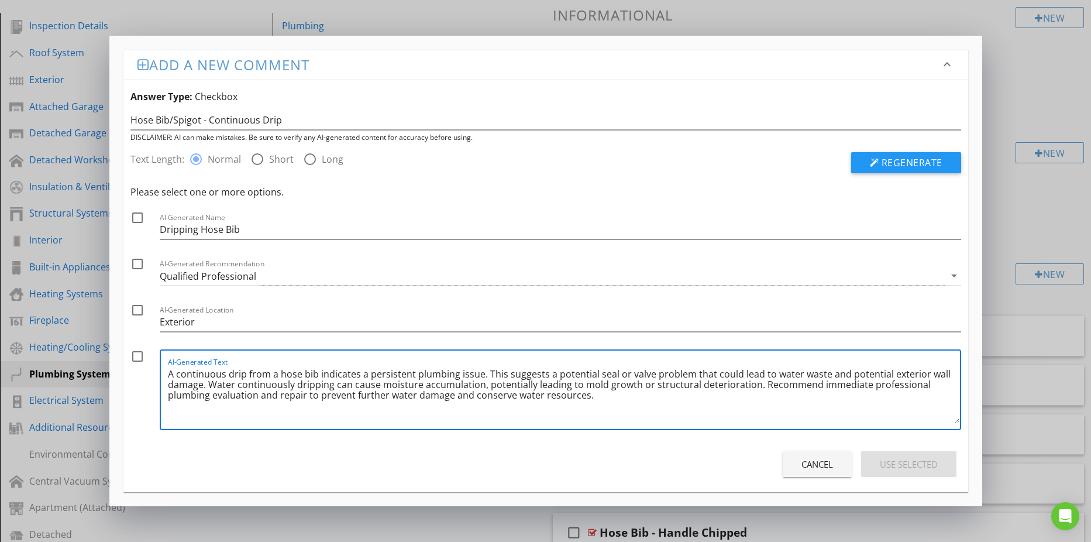
drag, startPoint x: 167, startPoint y: 372, endPoint x: 608, endPoint y: 426, distance: 444.4
click at [608, 426] on div "AI-Generated Text A continuous drip from a hose bib indicates a persistent plum…" at bounding box center [564, 389] width 792 height 78
click at [609, 418] on textarea "A continuous drip from a hose bib indicates a persistent plumbing issue. This s…" at bounding box center [564, 393] width 792 height 58
drag, startPoint x: 604, startPoint y: 401, endPoint x: 137, endPoint y: 360, distance: 468.6
click at [150, 369] on div "check_box_outline_blank AI-Generated Text A continuous drip from a hose bib ind…" at bounding box center [545, 392] width 831 height 87
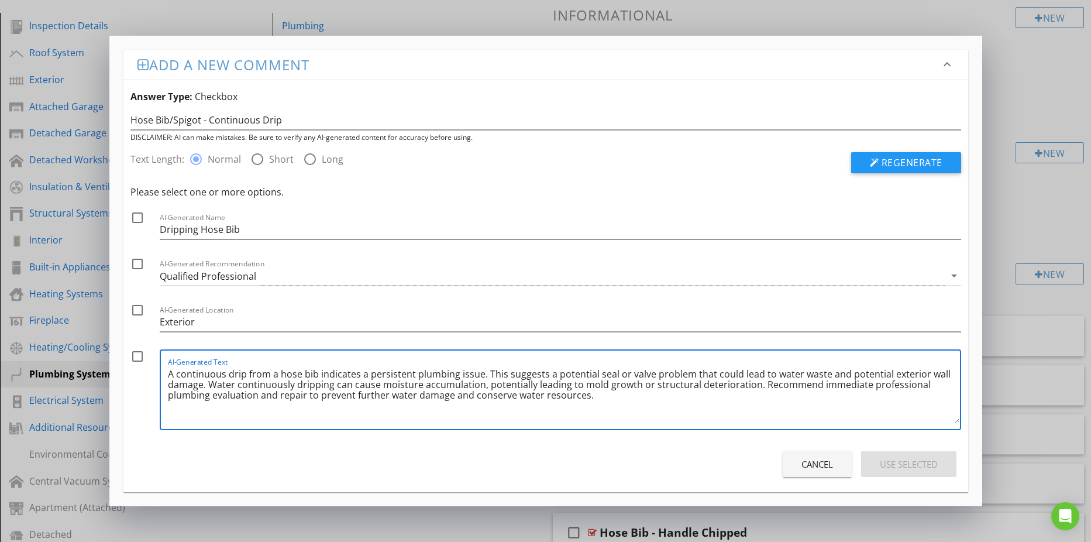
paste textarea "Observed exterior hose bib/spigot with a continuous drip. This suggests a poten…"
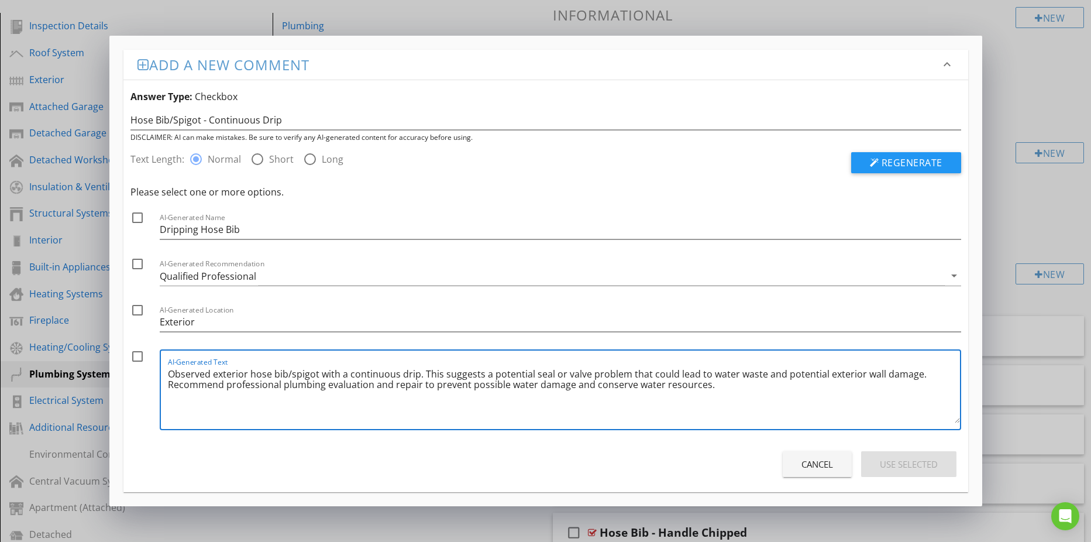
type textarea "Observed exterior hose bib/spigot with a continuous drip. This suggests a poten…"
click at [139, 357] on div at bounding box center [138, 356] width 20 height 20
checkbox input "true"
click at [890, 466] on div "Use Selected" at bounding box center [909, 463] width 58 height 13
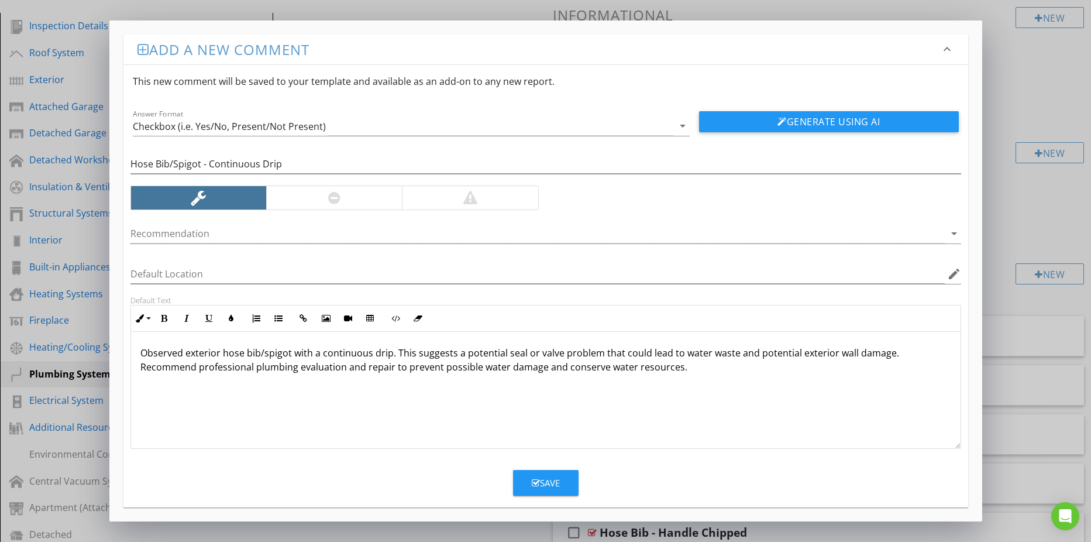
click at [538, 477] on div "Save" at bounding box center [546, 482] width 28 height 13
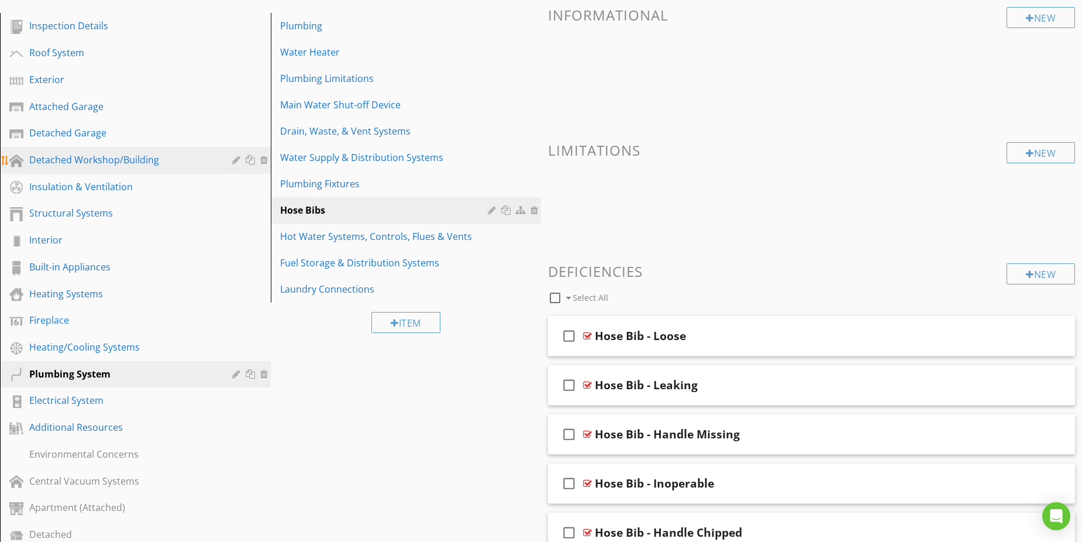
scroll to position [0, 0]
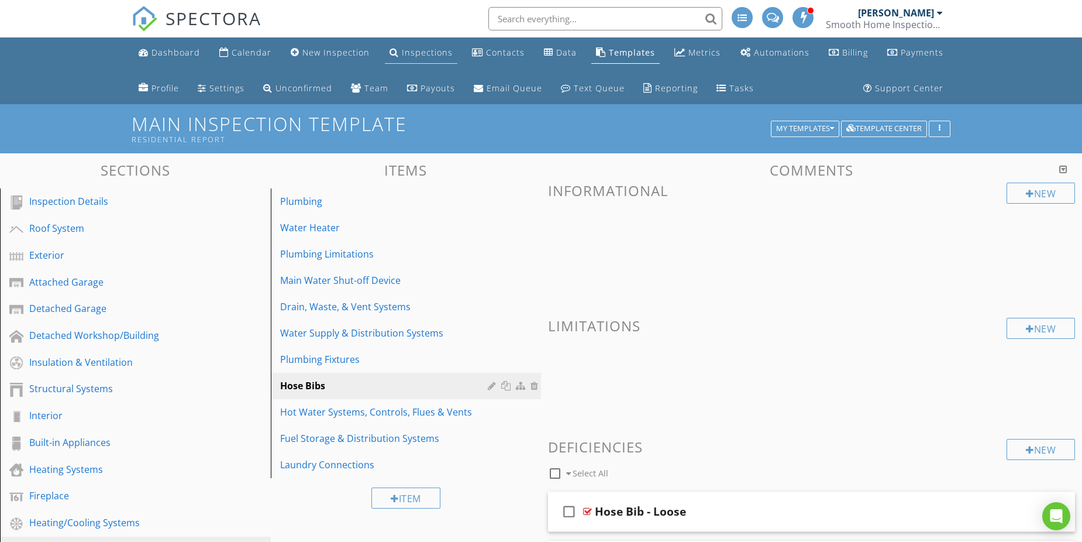
click at [395, 49] on div "Inspections" at bounding box center [394, 51] width 9 height 9
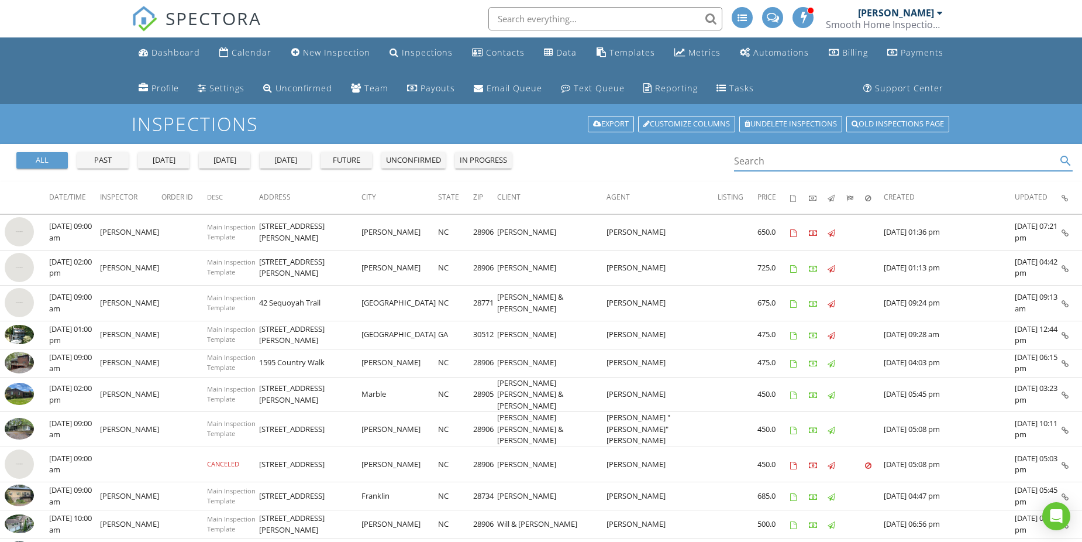
click at [755, 164] on input "Search" at bounding box center [895, 160] width 322 height 19
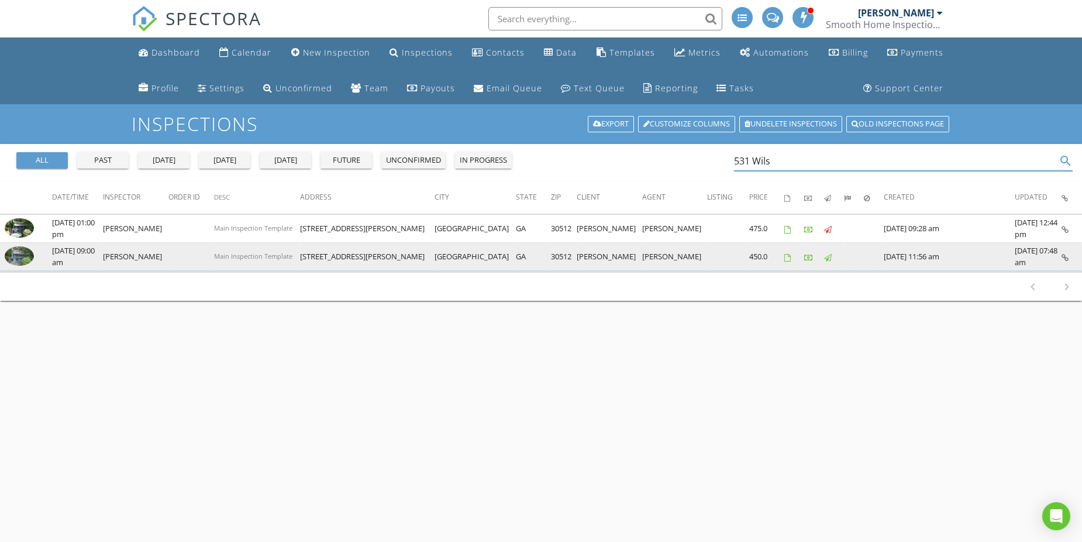
type input "531 Wils"
click at [21, 253] on img at bounding box center [19, 255] width 29 height 19
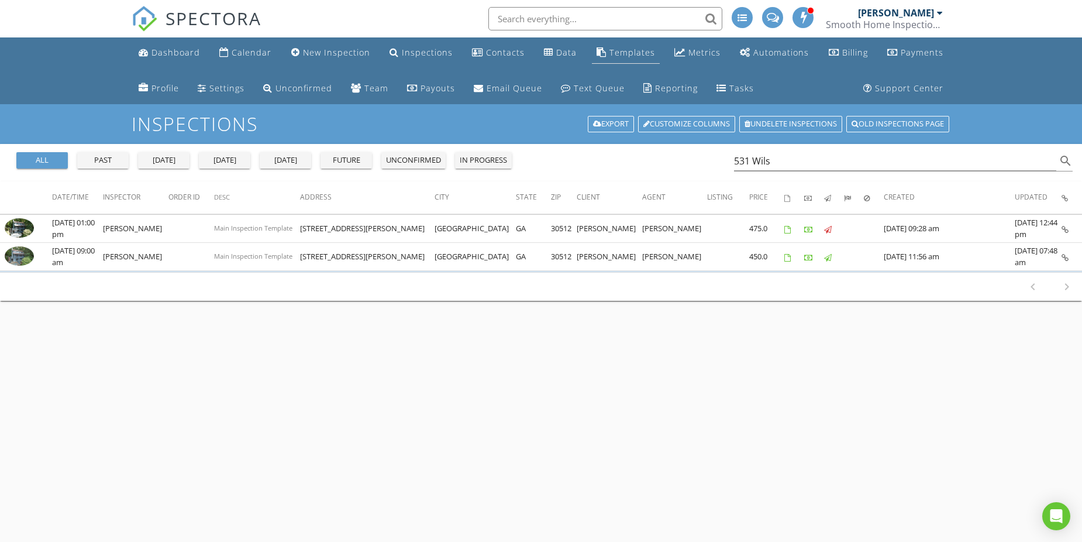
click at [606, 50] on link "Templates" at bounding box center [626, 53] width 68 height 22
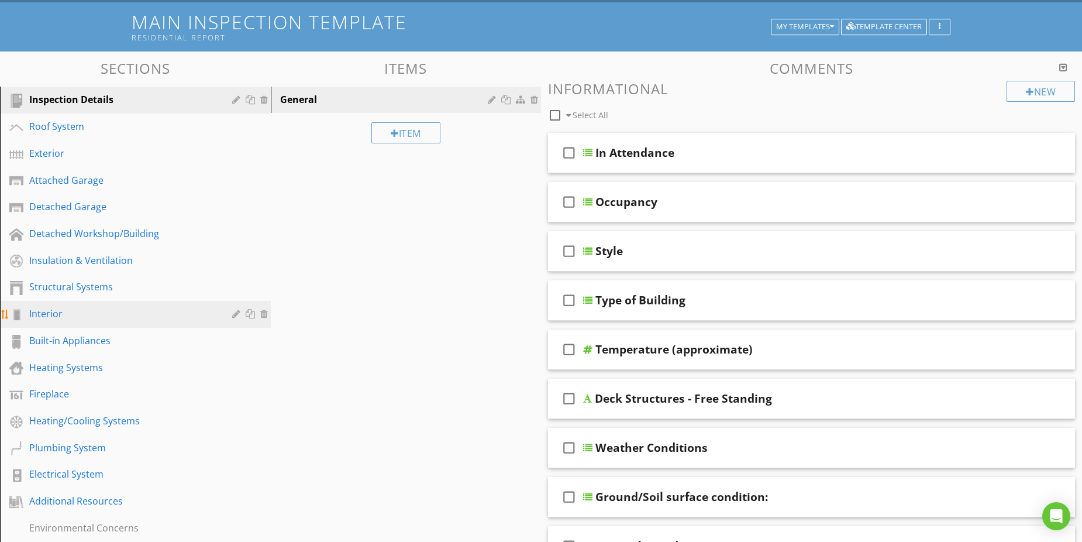
scroll to position [175, 0]
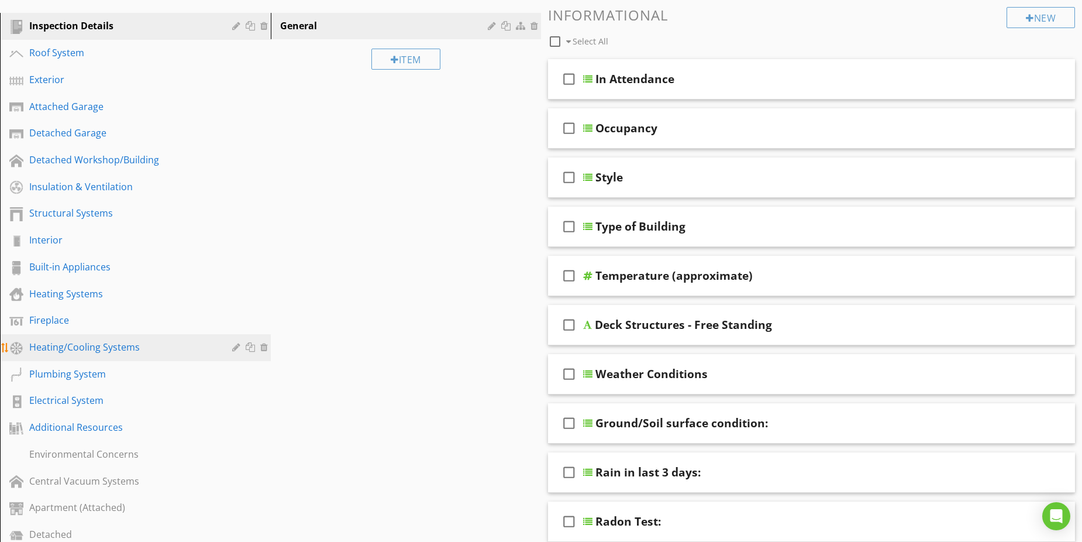
click at [89, 347] on div "Heating/Cooling Systems" at bounding box center [122, 347] width 186 height 14
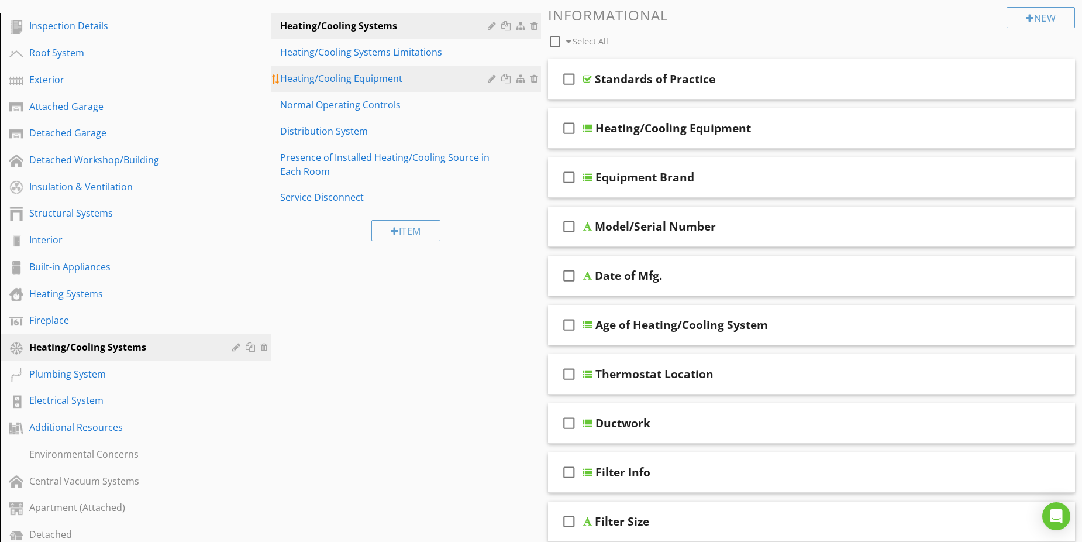
click at [360, 83] on div "Heating/Cooling Equipment" at bounding box center [386, 78] width 212 height 14
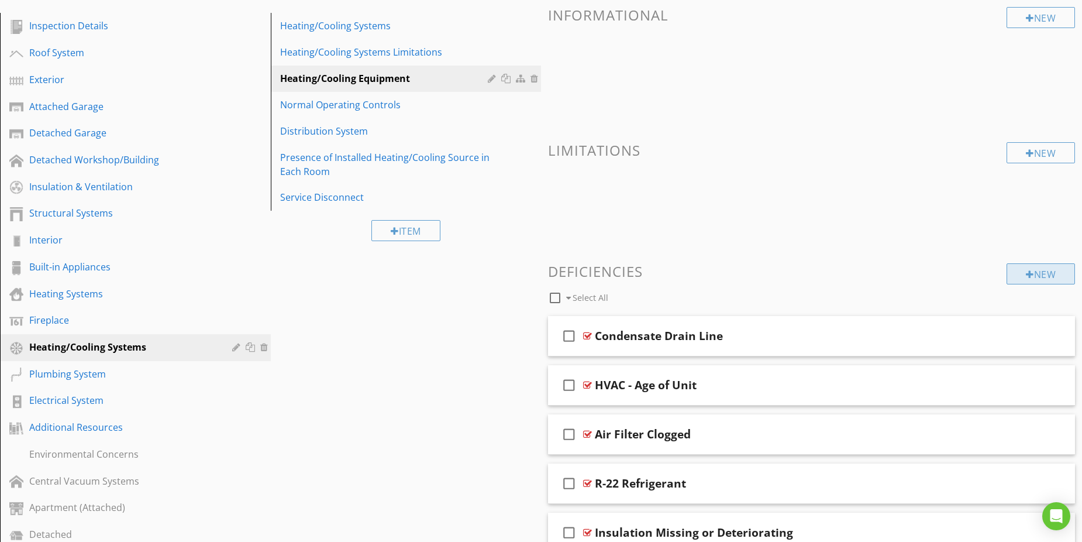
click at [1020, 277] on div "New" at bounding box center [1041, 273] width 68 height 21
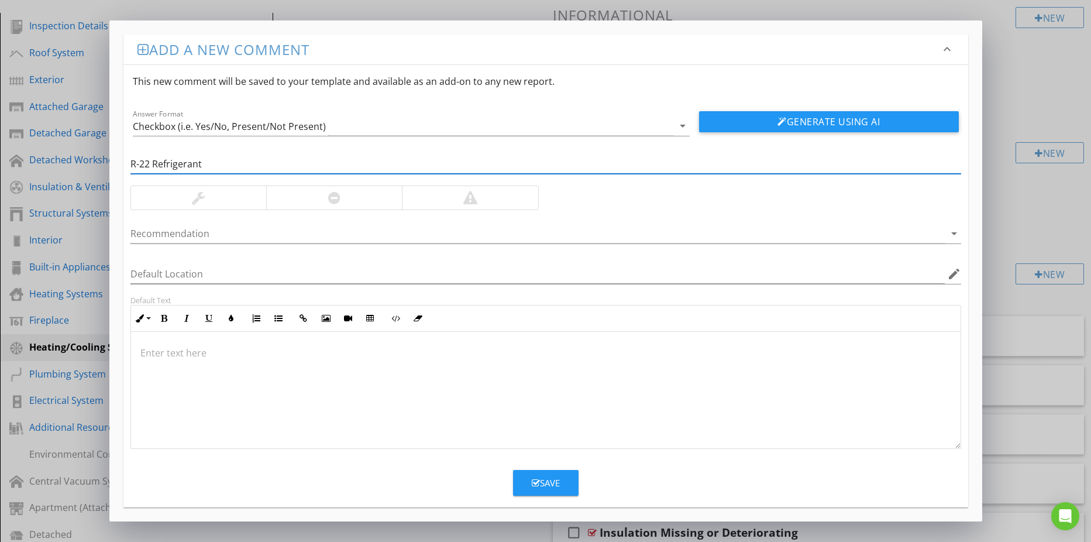
type input "R-22 Refrigerant"
click at [197, 202] on div at bounding box center [198, 198] width 13 height 14
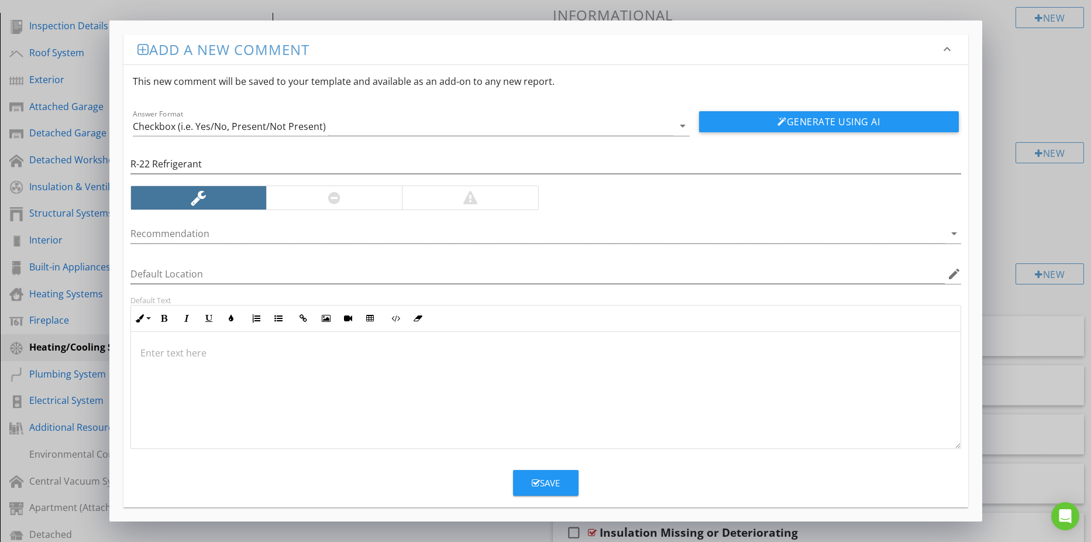
click at [743, 123] on button "Generate Using AI" at bounding box center [829, 121] width 260 height 21
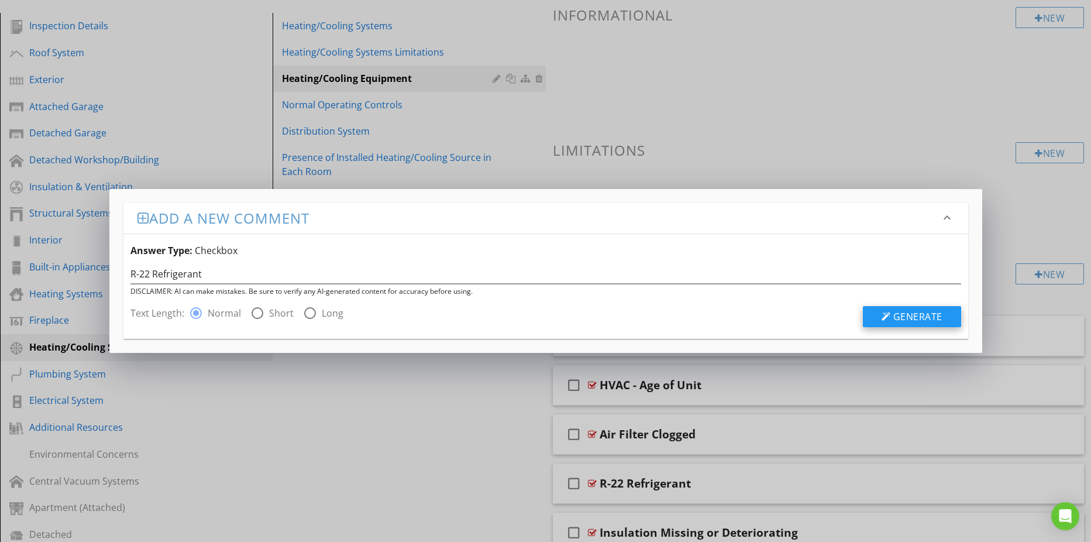
click at [894, 320] on span "Generate" at bounding box center [917, 316] width 49 height 13
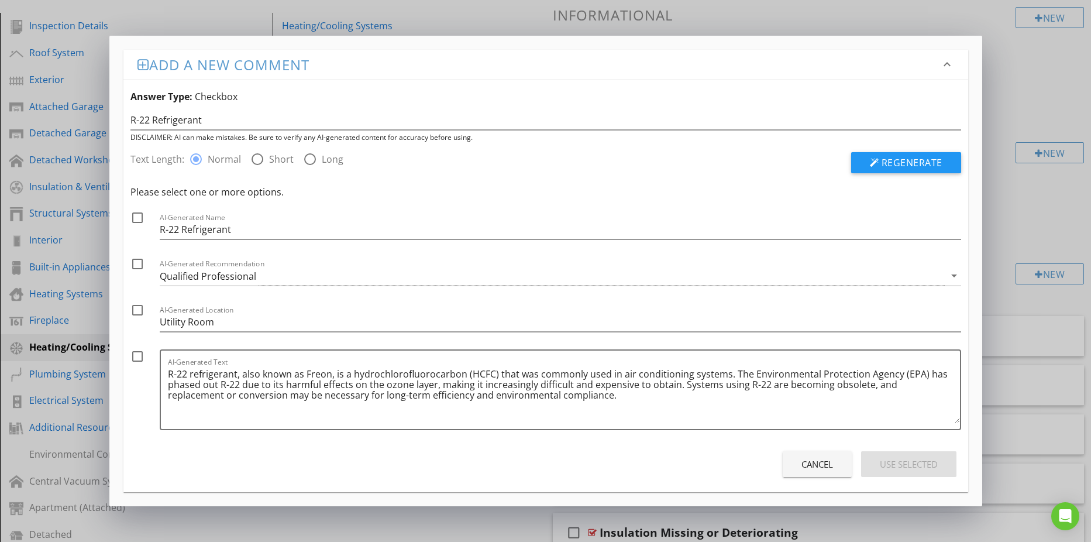
click at [133, 354] on div at bounding box center [138, 356] width 20 height 20
checkbox input "true"
click at [880, 460] on div "Use Selected" at bounding box center [909, 463] width 58 height 13
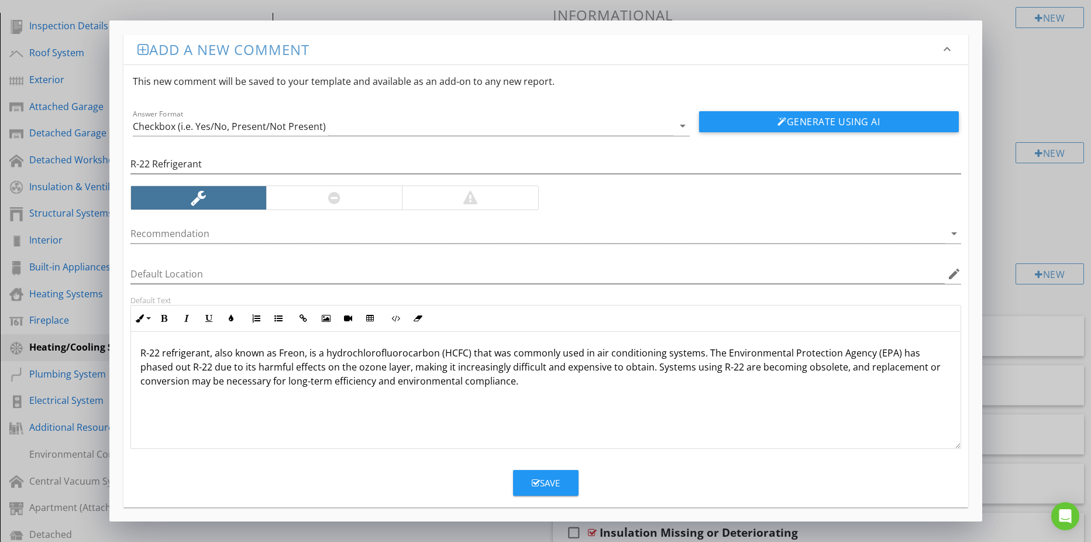
click at [542, 480] on div "Save" at bounding box center [546, 482] width 28 height 13
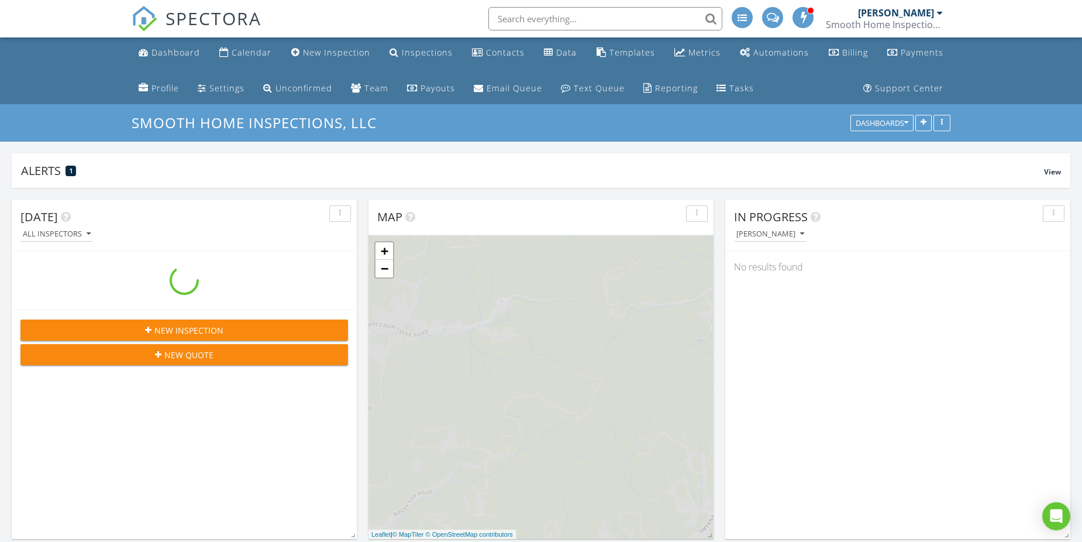
scroll to position [1346, 1100]
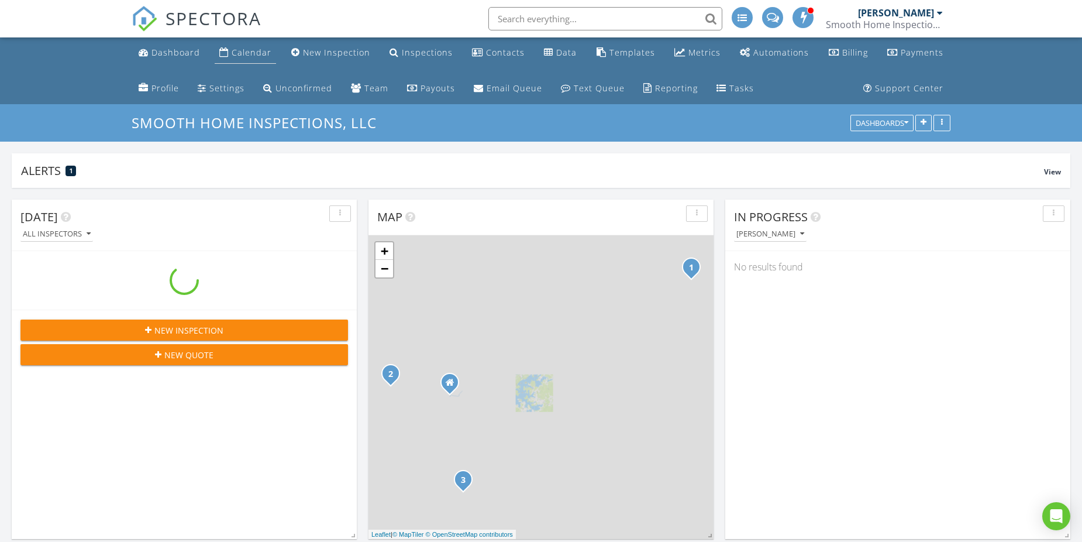
click at [244, 51] on div "Calendar" at bounding box center [252, 52] width 40 height 11
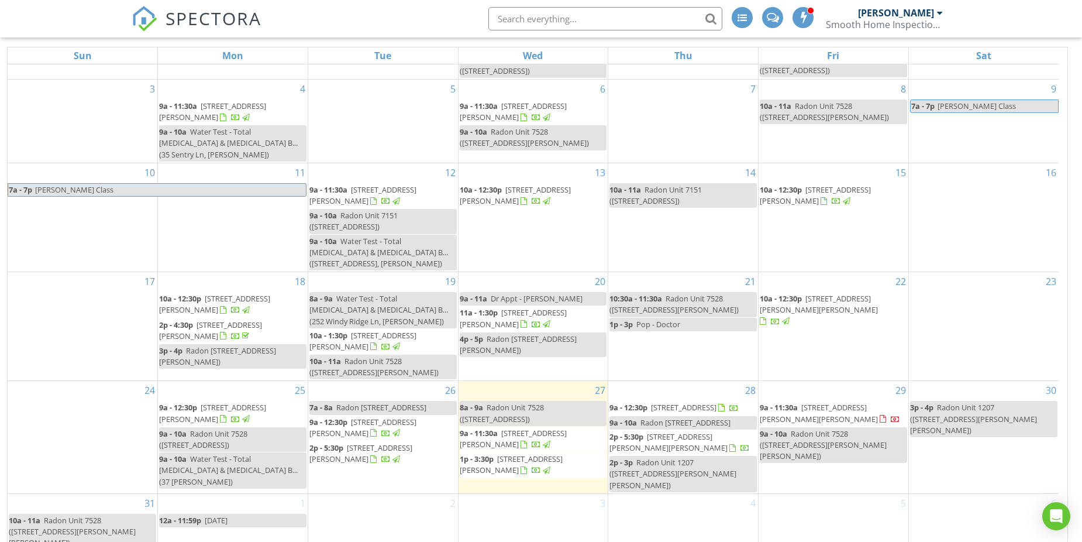
scroll to position [192, 0]
